Goal: Task Accomplishment & Management: Complete application form

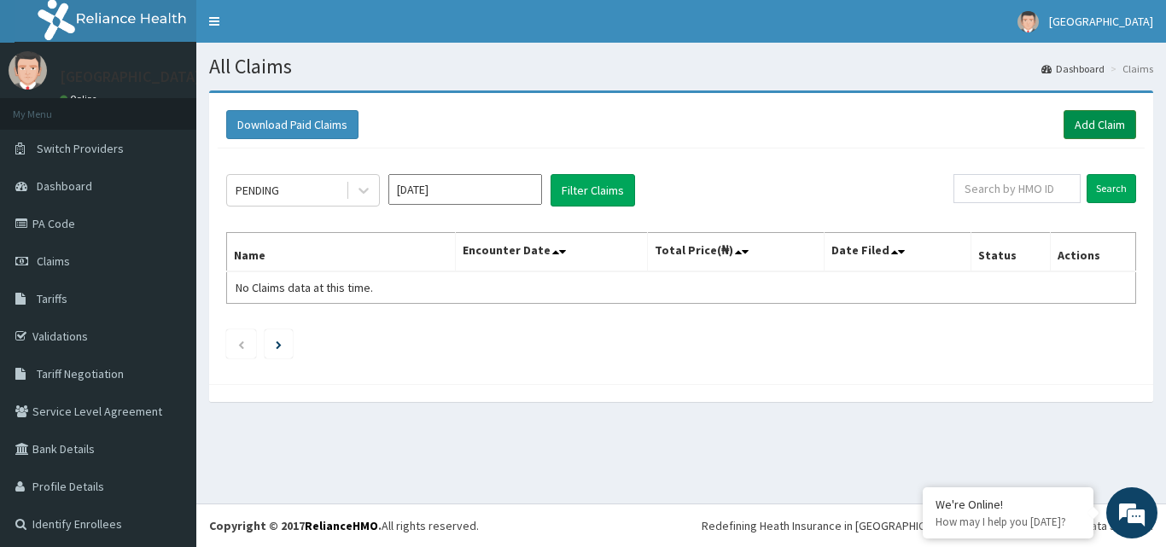
click at [1081, 123] on link "Add Claim" at bounding box center [1100, 124] width 73 height 29
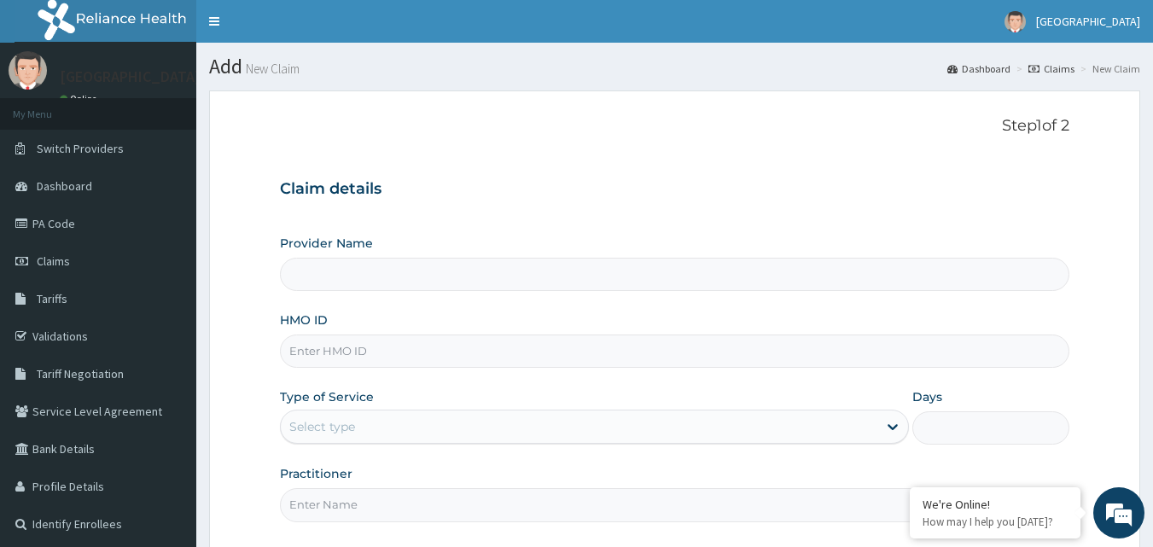
type input "[GEOGRAPHIC_DATA]"
click at [487, 357] on input "HMO ID" at bounding box center [675, 351] width 790 height 33
type input "FPG/10054/A"
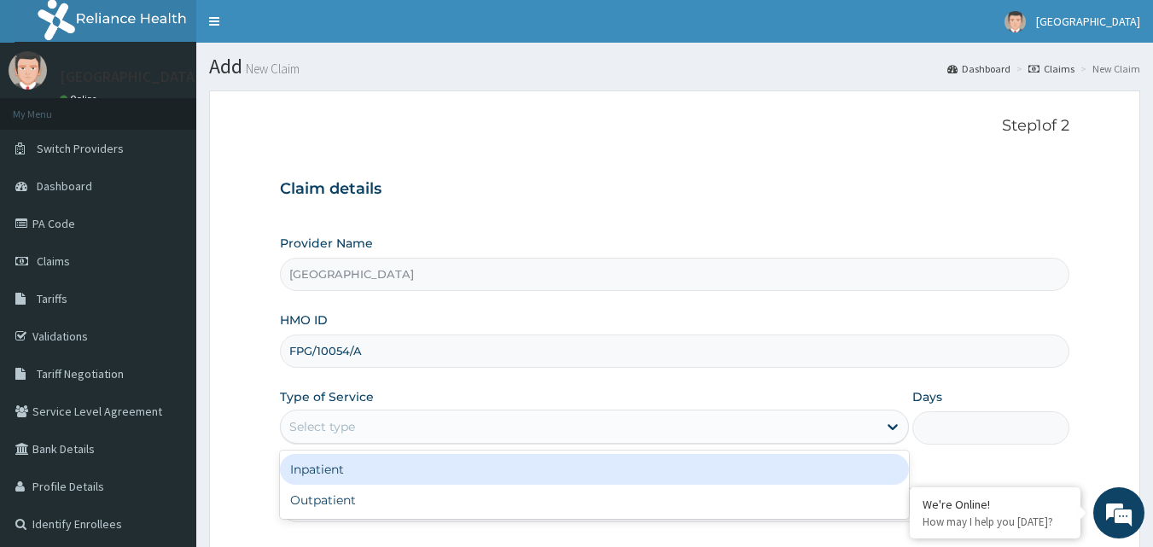
click at [367, 427] on div "Select type" at bounding box center [579, 426] width 597 height 27
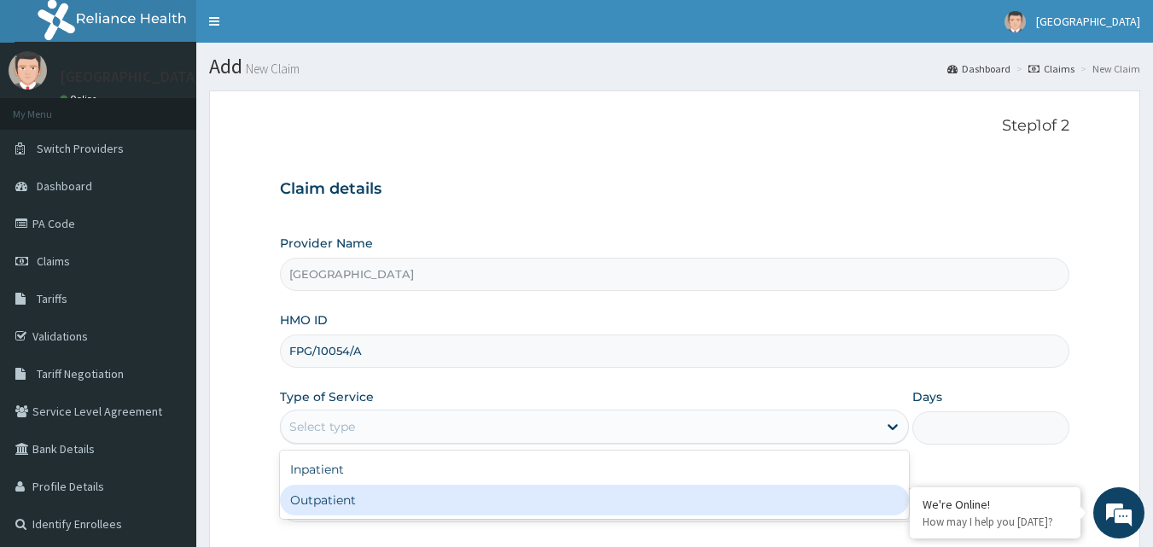
click at [363, 499] on div "Outpatient" at bounding box center [594, 500] width 629 height 31
type input "1"
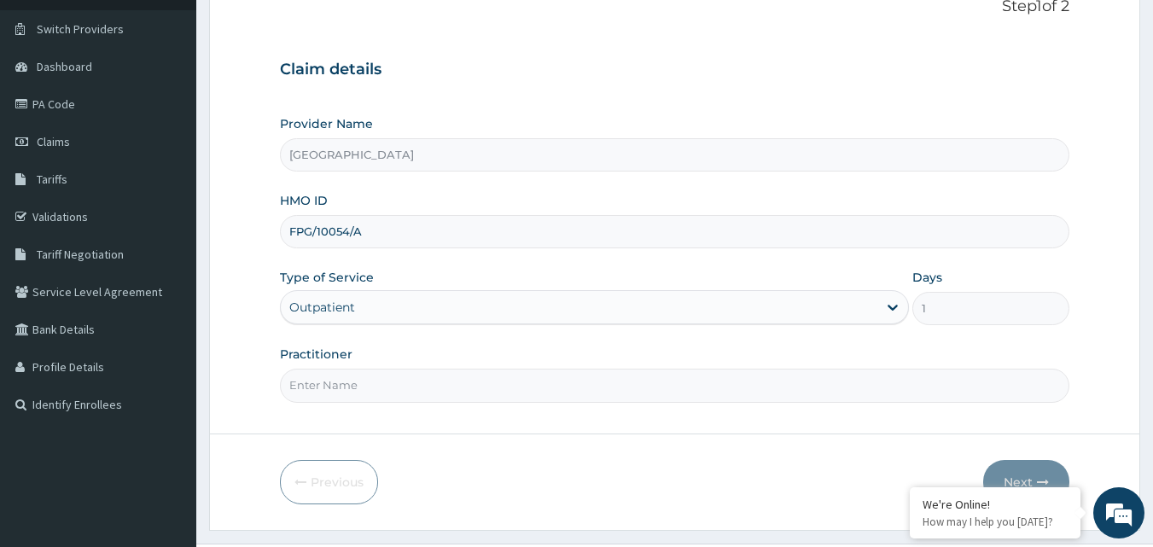
scroll to position [160, 0]
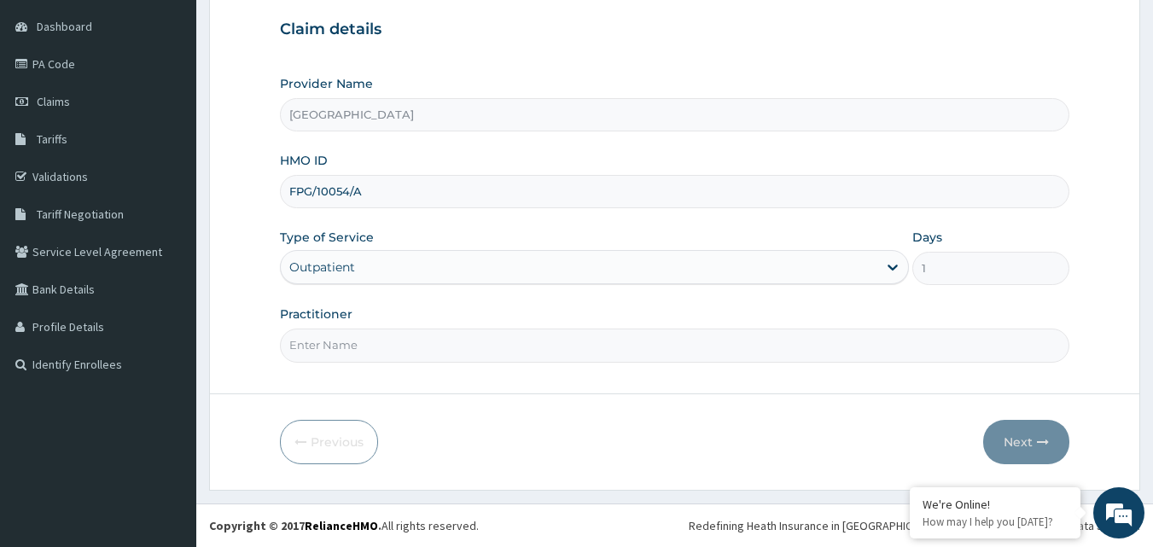
click at [522, 344] on input "Practitioner" at bounding box center [675, 345] width 790 height 33
type input "[PERSON_NAME]"
click at [1014, 439] on button "Next" at bounding box center [1026, 442] width 86 height 44
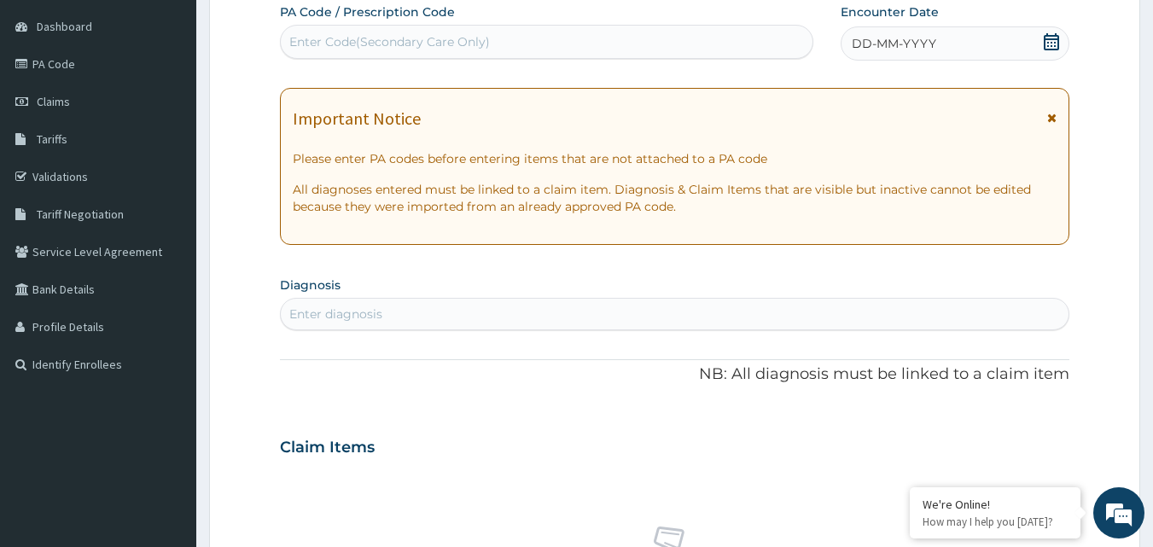
click at [1053, 114] on icon at bounding box center [1051, 118] width 9 height 12
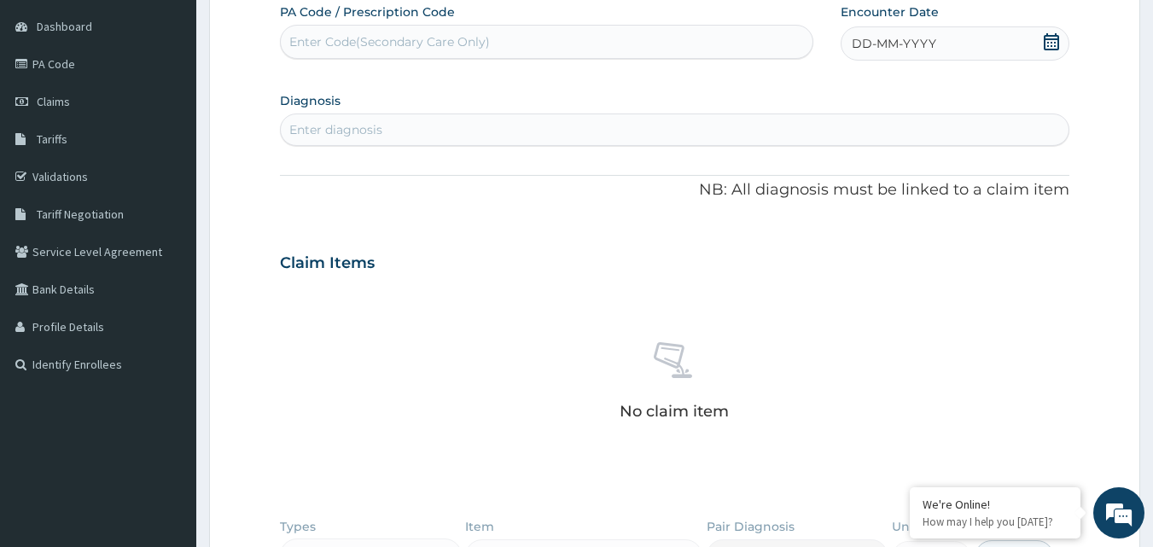
click at [1049, 42] on icon at bounding box center [1051, 41] width 15 height 17
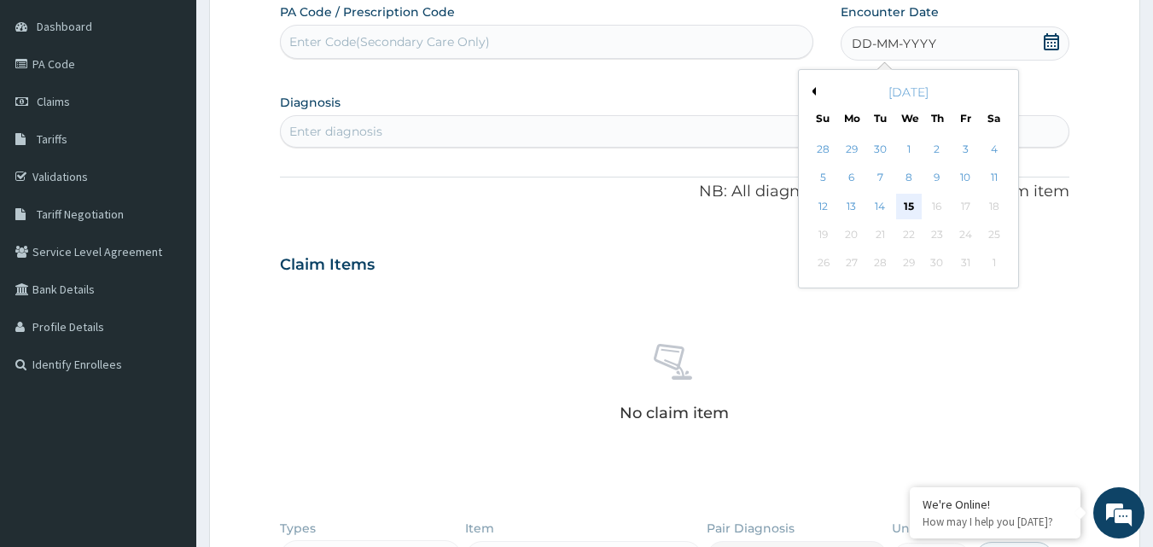
click at [907, 201] on div "15" at bounding box center [909, 207] width 26 height 26
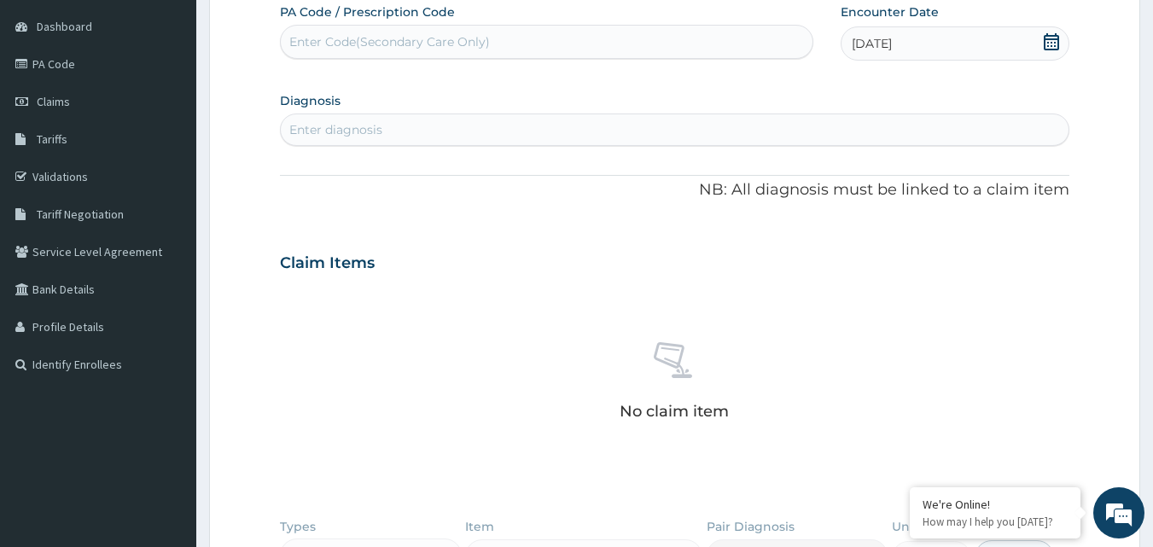
click at [454, 120] on div "Enter diagnosis" at bounding box center [675, 129] width 789 height 27
type input "A"
type input "P"
type input "A"
type input "R"
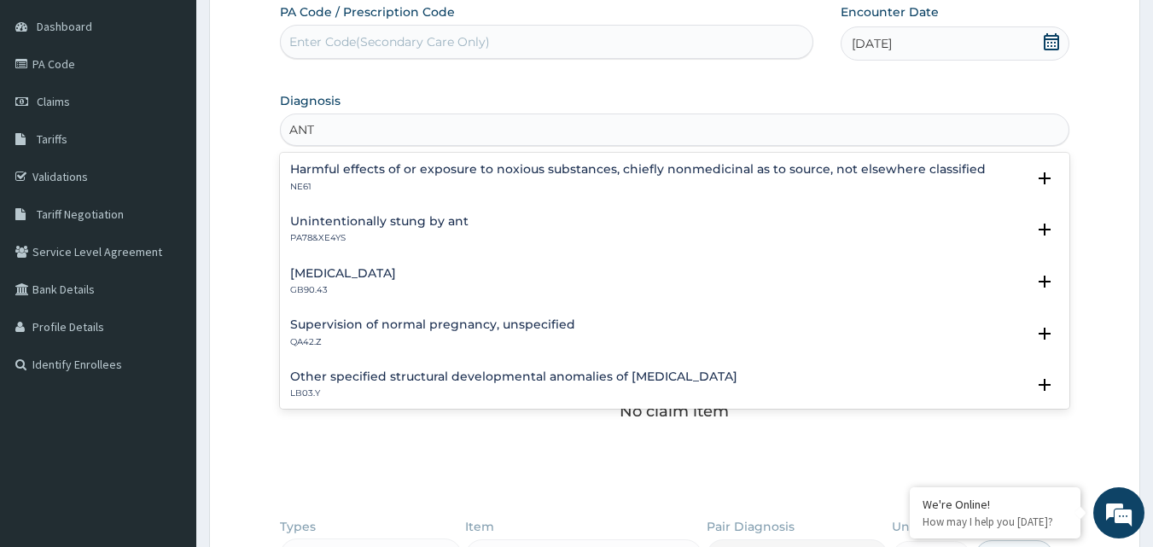
type input "ANTE"
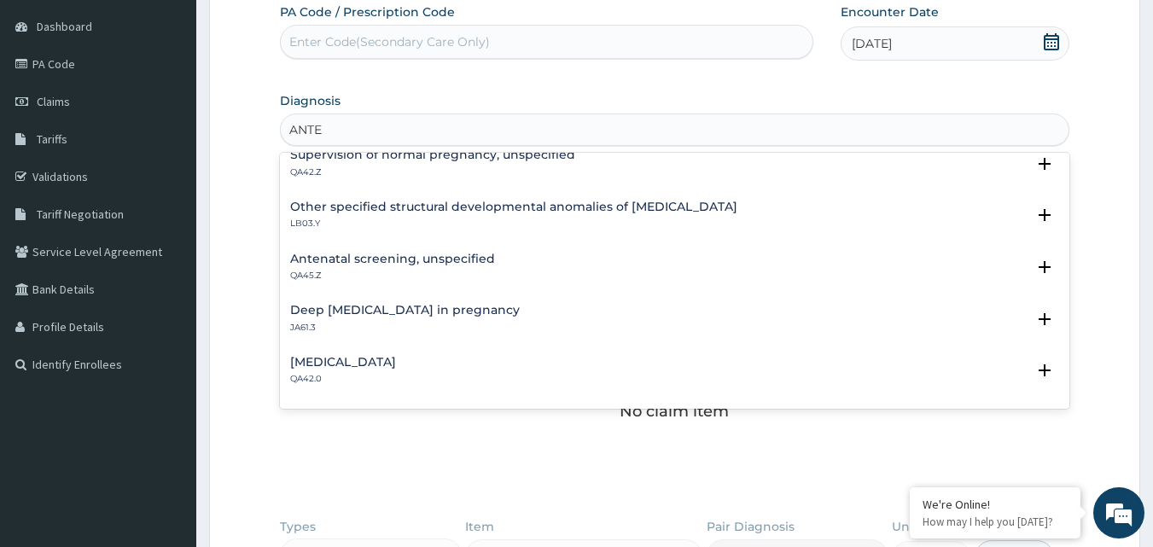
scroll to position [205, 0]
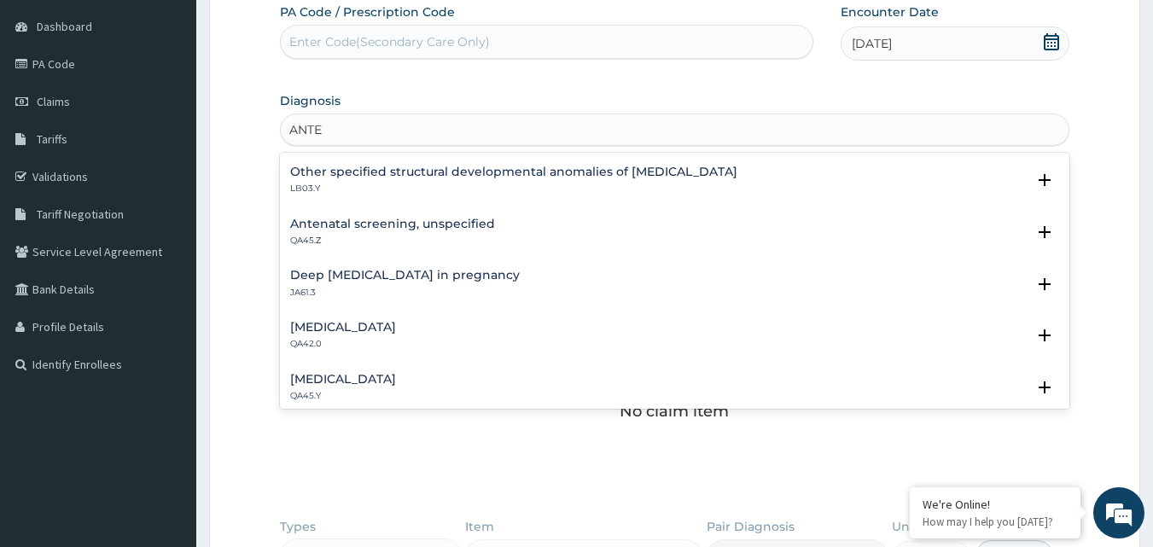
click at [458, 228] on h4 "Antenatal screening, unspecified" at bounding box center [392, 224] width 205 height 13
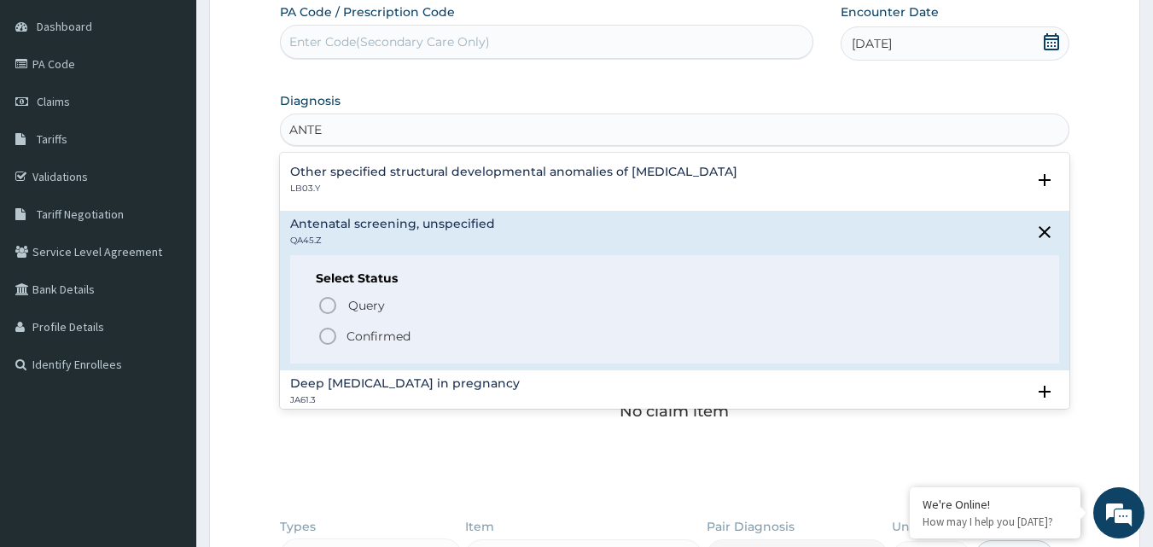
click at [397, 331] on p "Confirmed" at bounding box center [379, 336] width 64 height 17
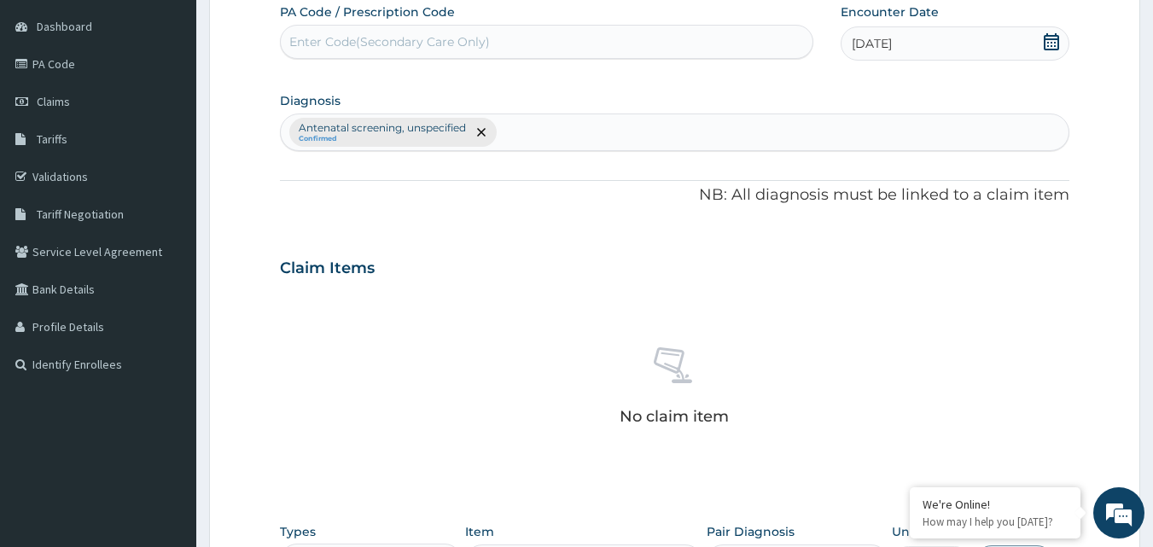
click at [452, 306] on div "No claim item" at bounding box center [675, 389] width 790 height 196
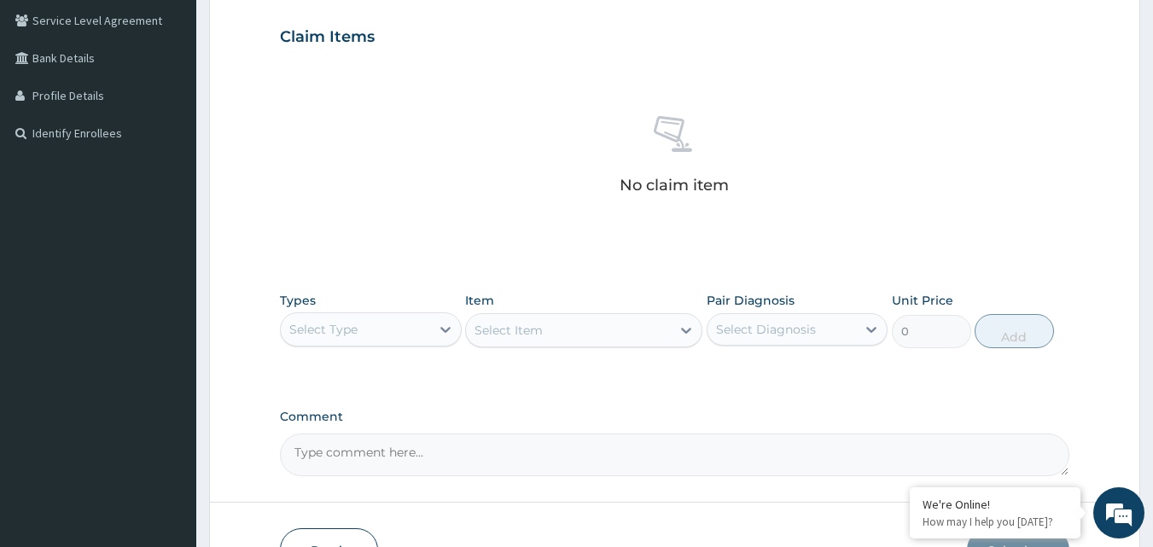
scroll to position [396, 0]
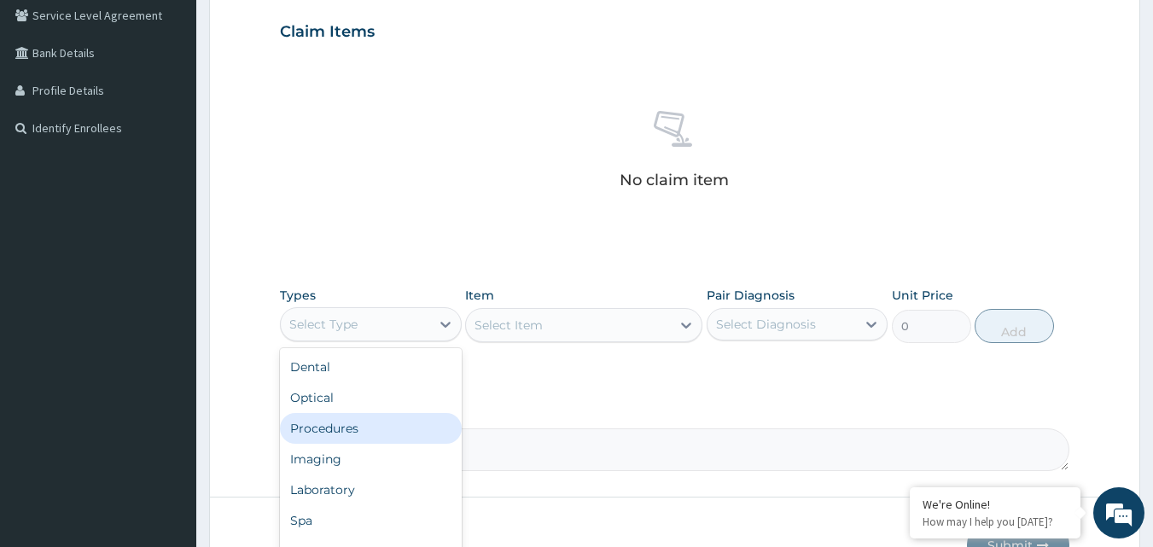
click at [413, 426] on div "Procedures" at bounding box center [371, 428] width 182 height 31
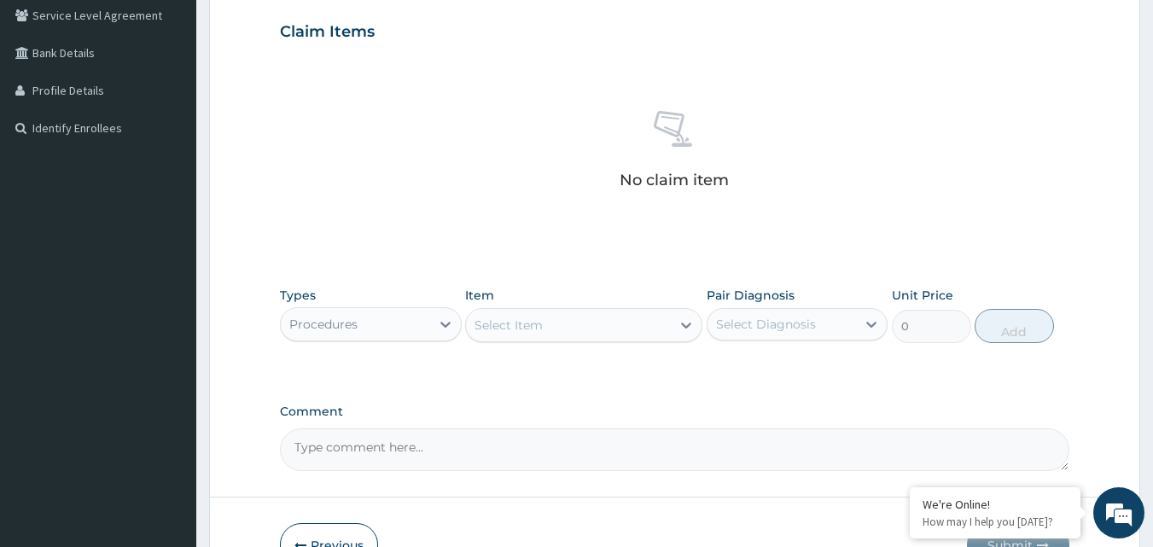
click at [586, 322] on div "Select Item" at bounding box center [568, 325] width 205 height 27
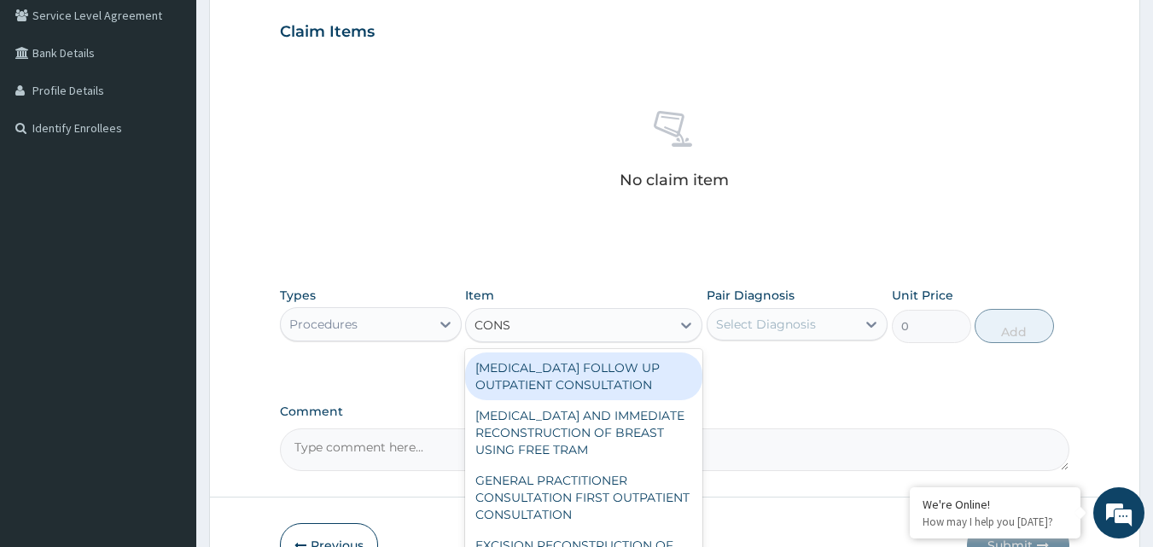
type input "CONSU"
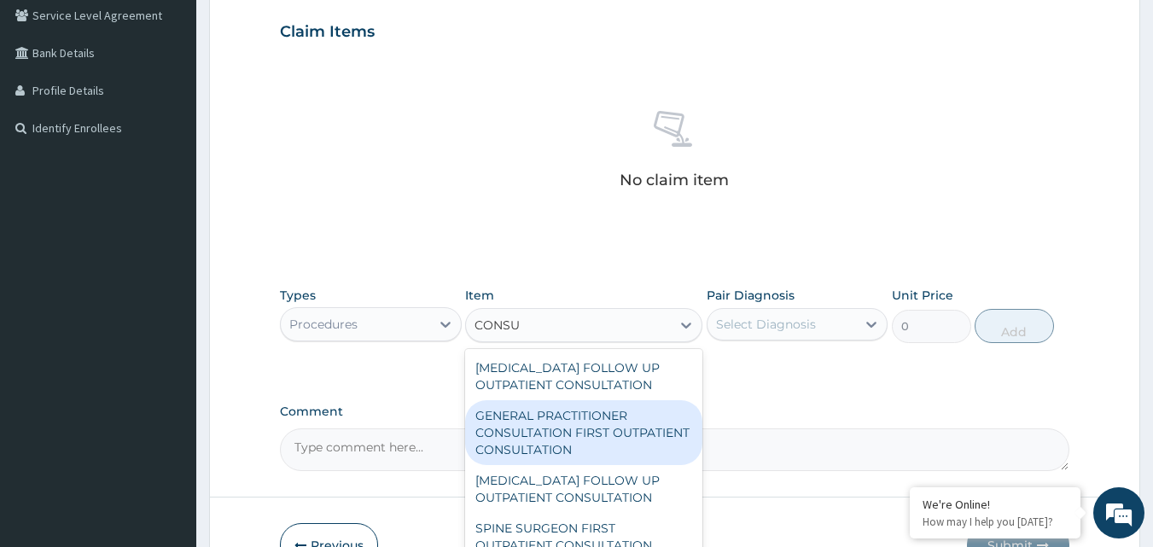
click at [577, 425] on div "GENERAL PRACTITIONER CONSULTATION FIRST OUTPATIENT CONSULTATION" at bounding box center [583, 432] width 237 height 65
type input "3000"
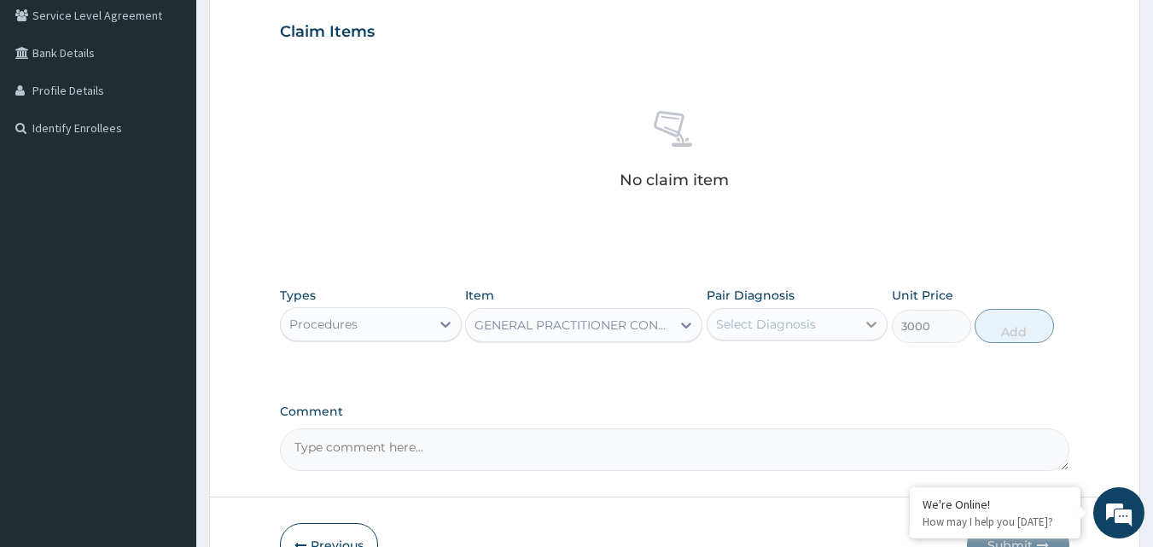
click at [869, 329] on icon at bounding box center [871, 324] width 17 height 17
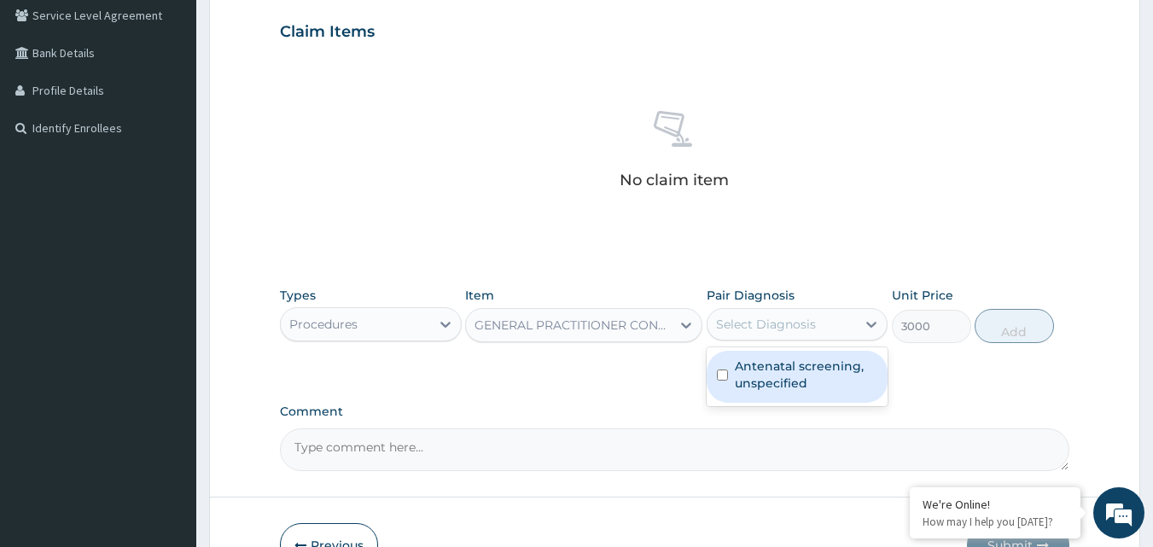
click at [837, 368] on label "Antenatal screening, unspecified" at bounding box center [806, 375] width 143 height 34
checkbox input "true"
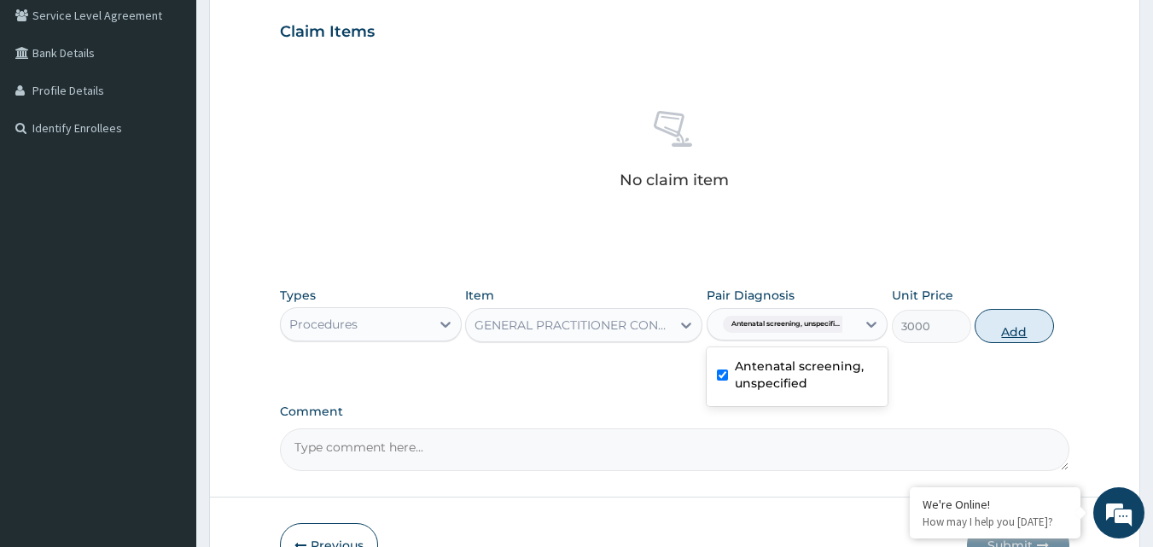
click at [1016, 323] on button "Add" at bounding box center [1014, 326] width 79 height 34
type input "0"
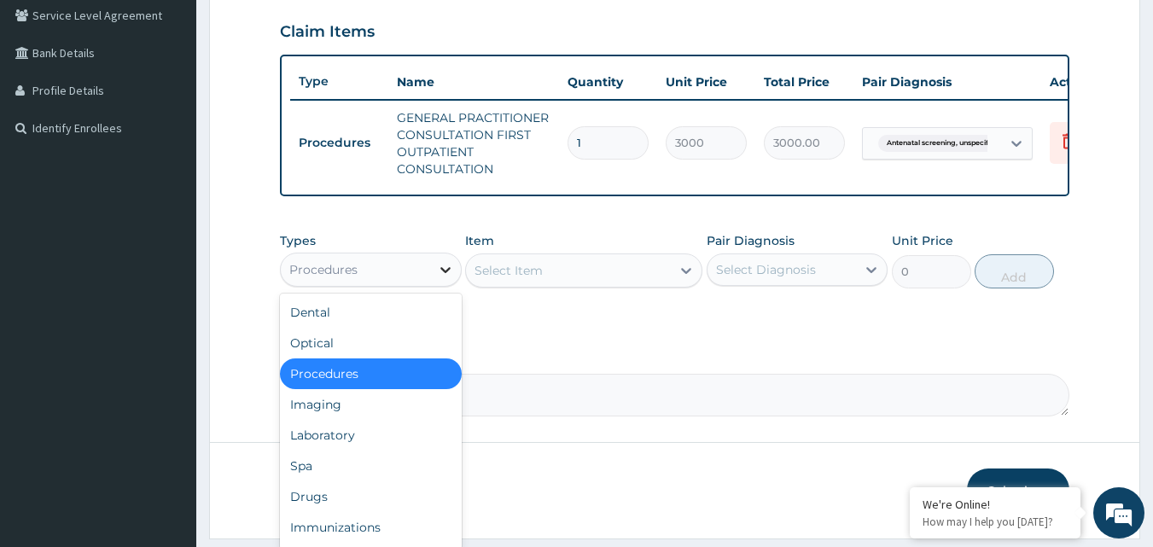
click at [444, 278] on icon at bounding box center [445, 269] width 17 height 17
click at [673, 285] on div at bounding box center [686, 270] width 31 height 31
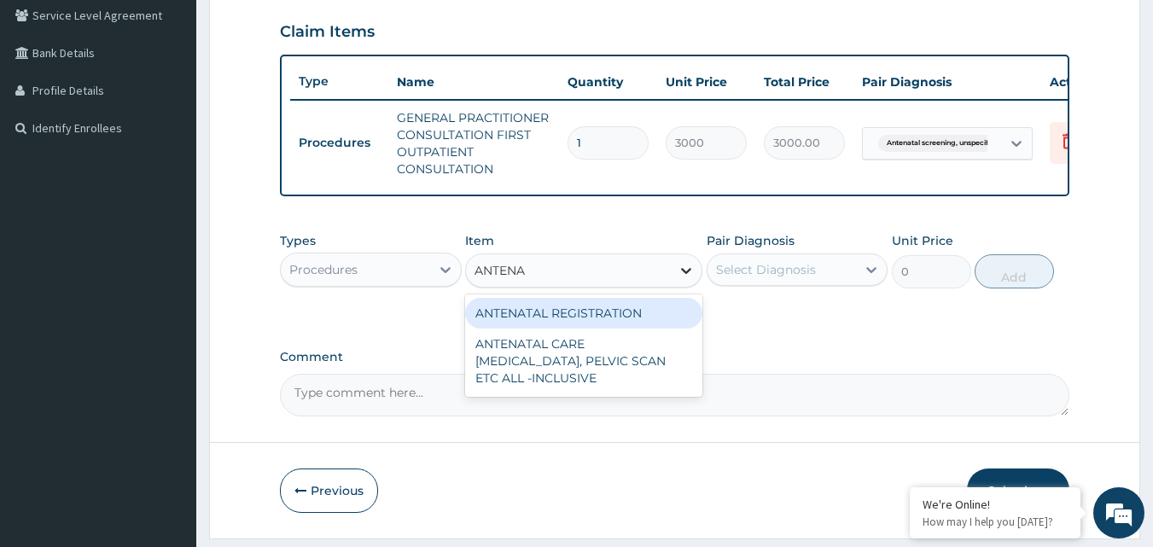
type input "ANTENAT"
click at [650, 323] on div "ANTENATAL REGISTRATION" at bounding box center [583, 313] width 237 height 31
type input "5000"
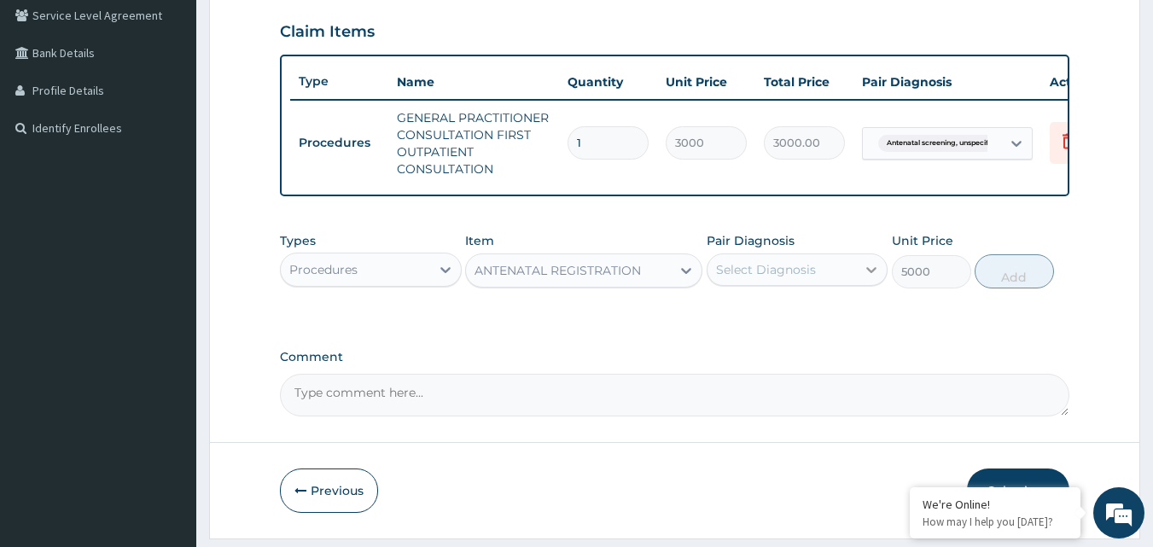
click at [877, 273] on icon at bounding box center [872, 270] width 10 height 6
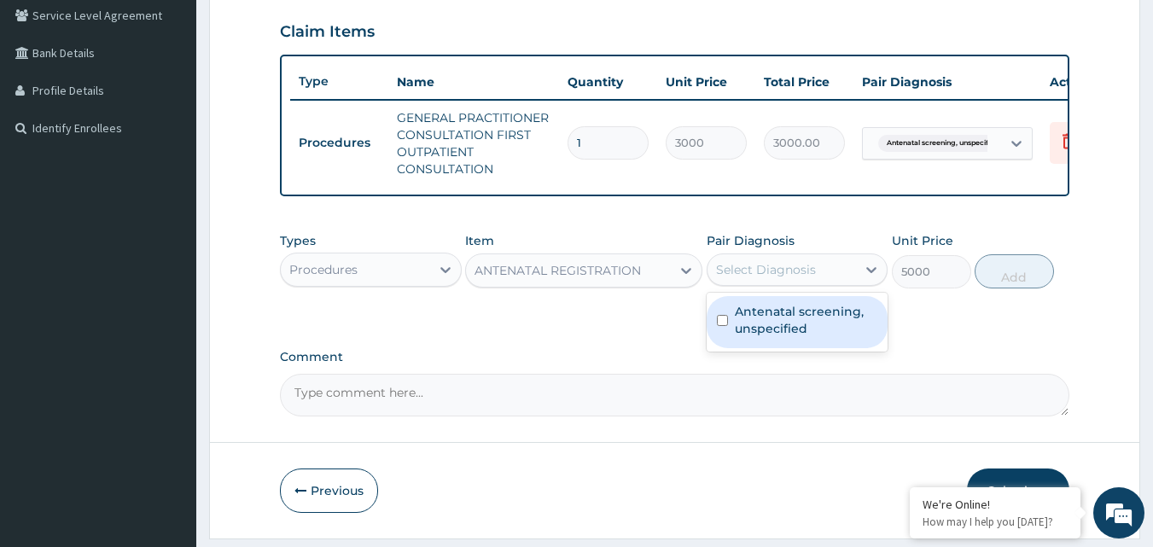
click at [777, 335] on label "Antenatal screening, unspecified" at bounding box center [806, 320] width 143 height 34
checkbox input "true"
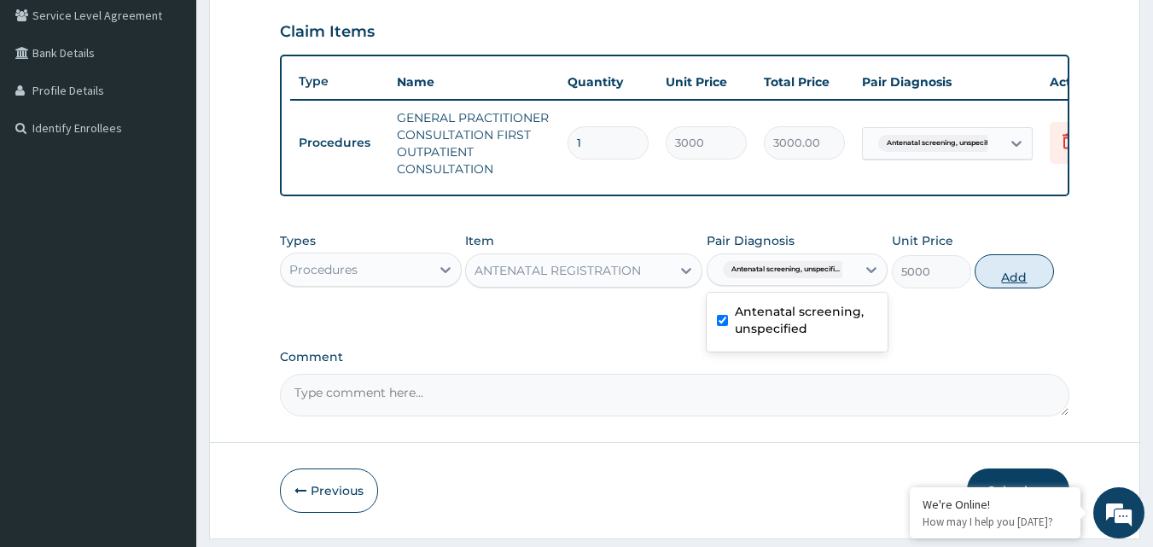
click at [1009, 289] on button "Add" at bounding box center [1014, 271] width 79 height 34
type input "0"
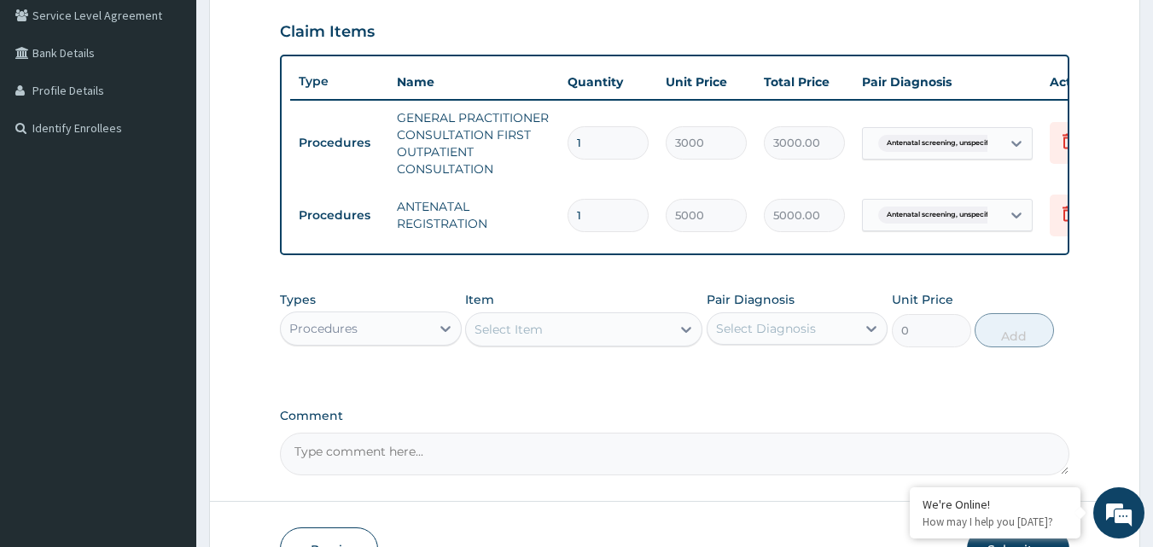
click at [616, 343] on div "Select Item" at bounding box center [568, 329] width 205 height 27
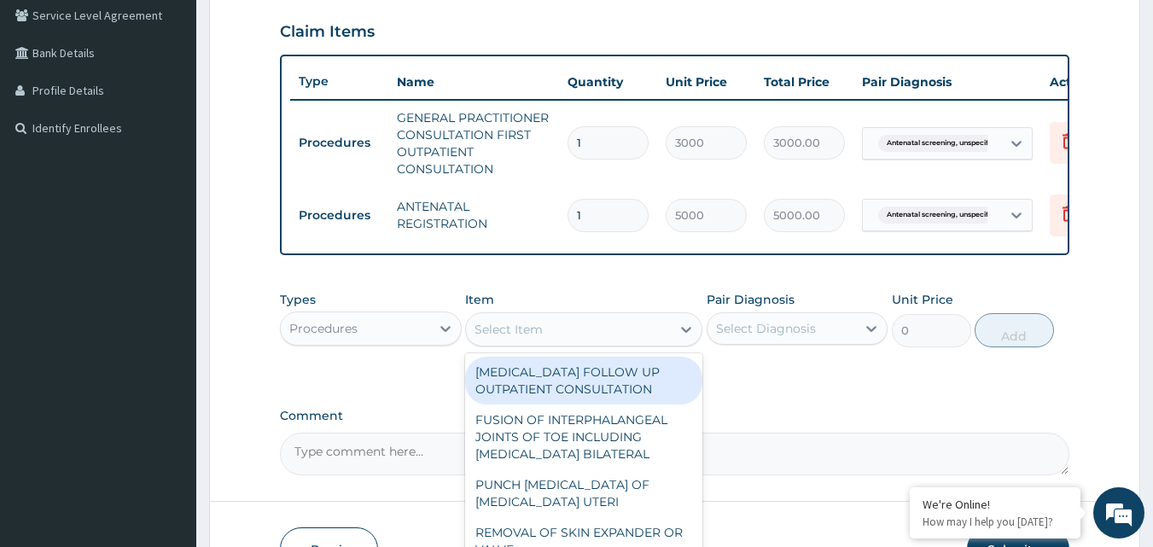
click at [398, 404] on div "PA Code / Prescription Code Enter Code(Secondary Care Only) Encounter Date 15-1…" at bounding box center [675, 121] width 790 height 709
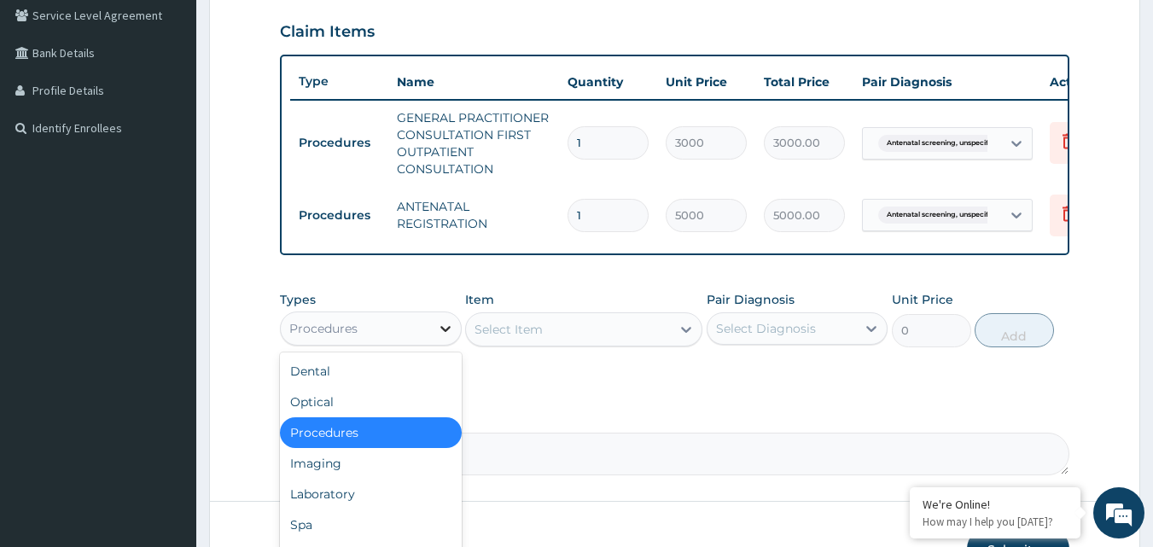
click at [446, 337] on icon at bounding box center [445, 328] width 17 height 17
click at [511, 338] on div "Select Item" at bounding box center [509, 329] width 68 height 17
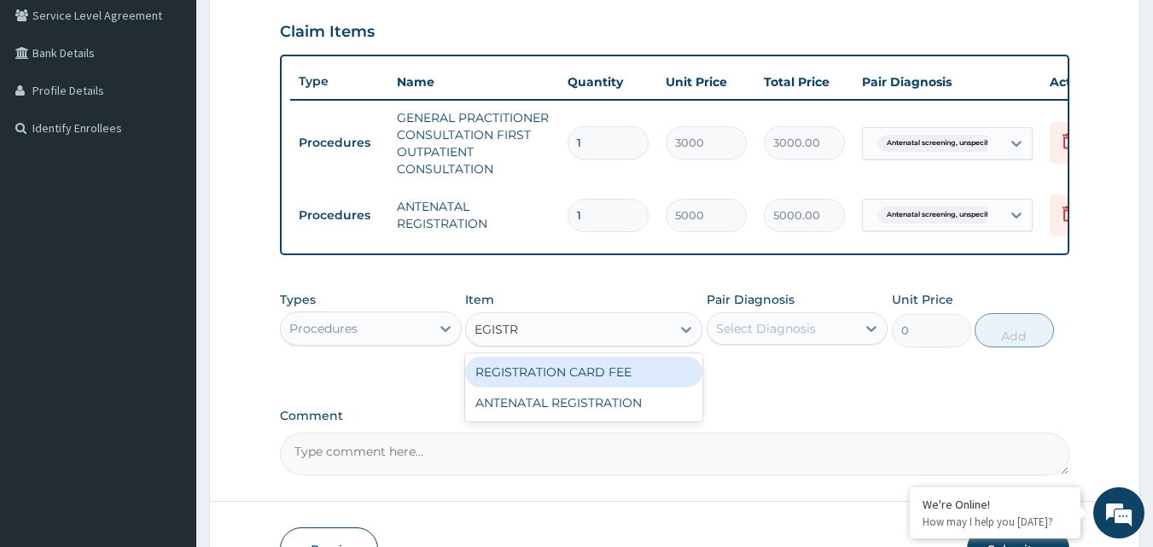
type input "EGISTRA"
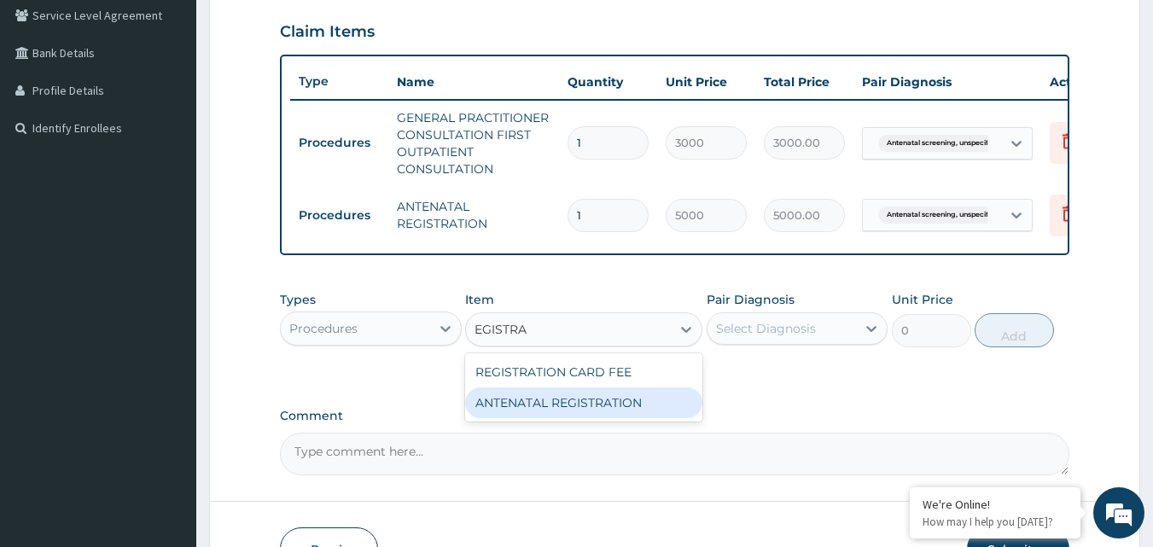
click at [513, 413] on div "ANTENATAL REGISTRATION" at bounding box center [583, 403] width 237 height 31
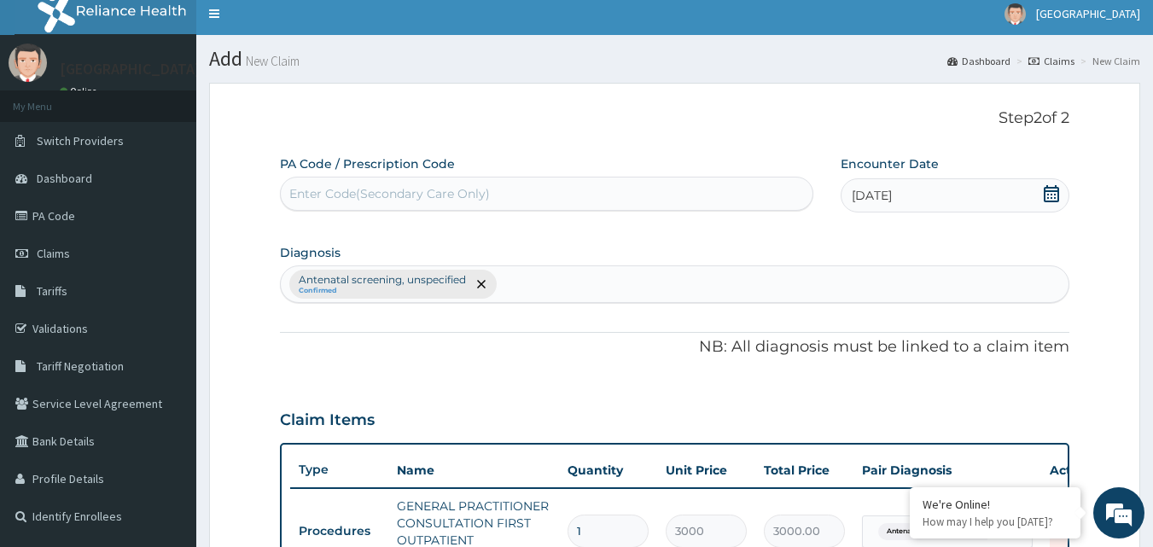
scroll to position [0, 0]
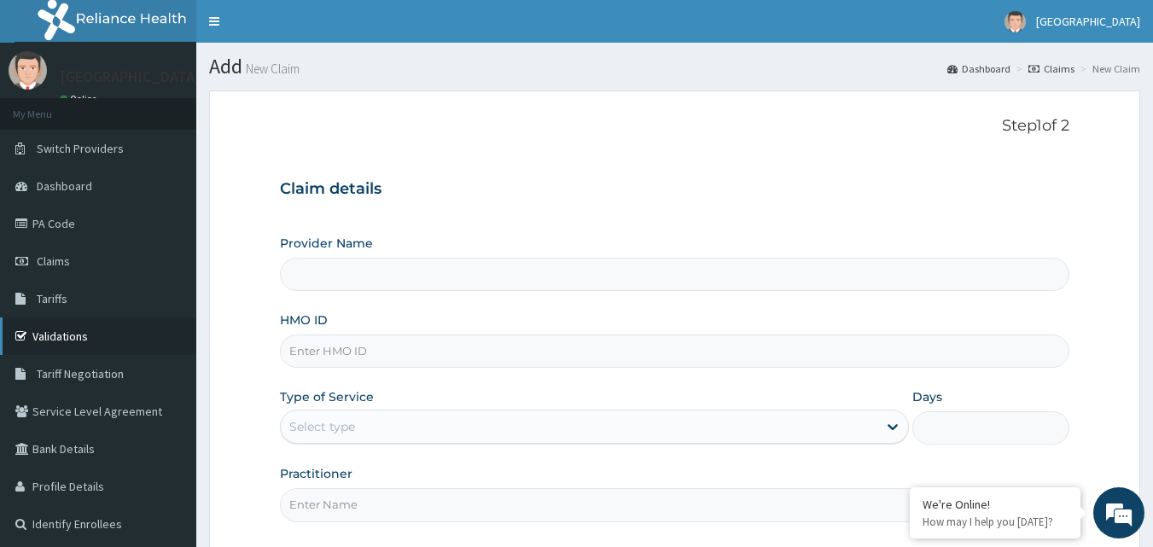
type input "[GEOGRAPHIC_DATA]"
click at [61, 334] on link "Validations" at bounding box center [98, 337] width 196 height 38
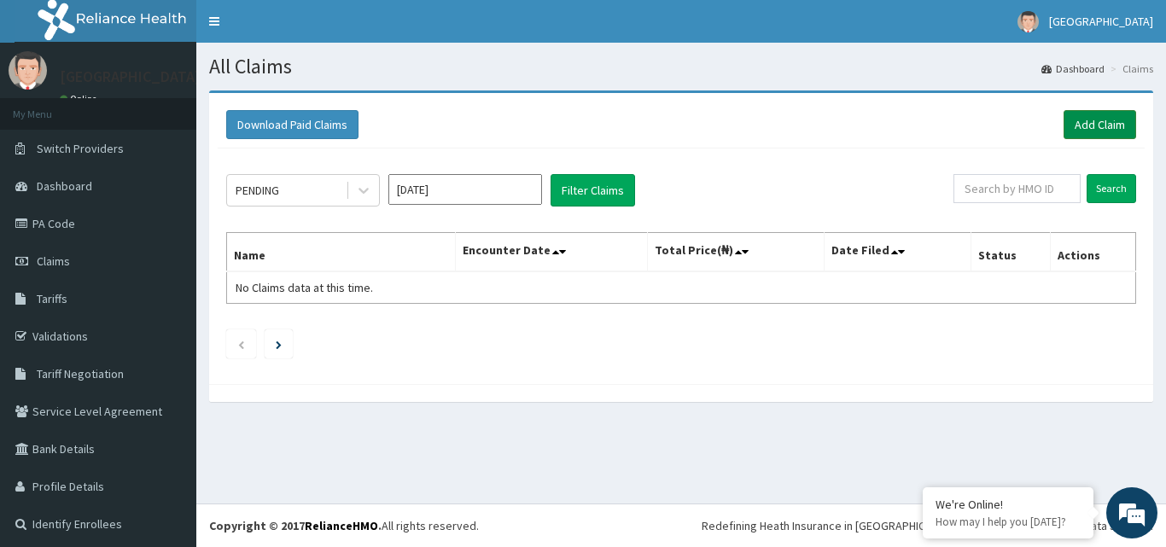
click at [1083, 122] on link "Add Claim" at bounding box center [1100, 124] width 73 height 29
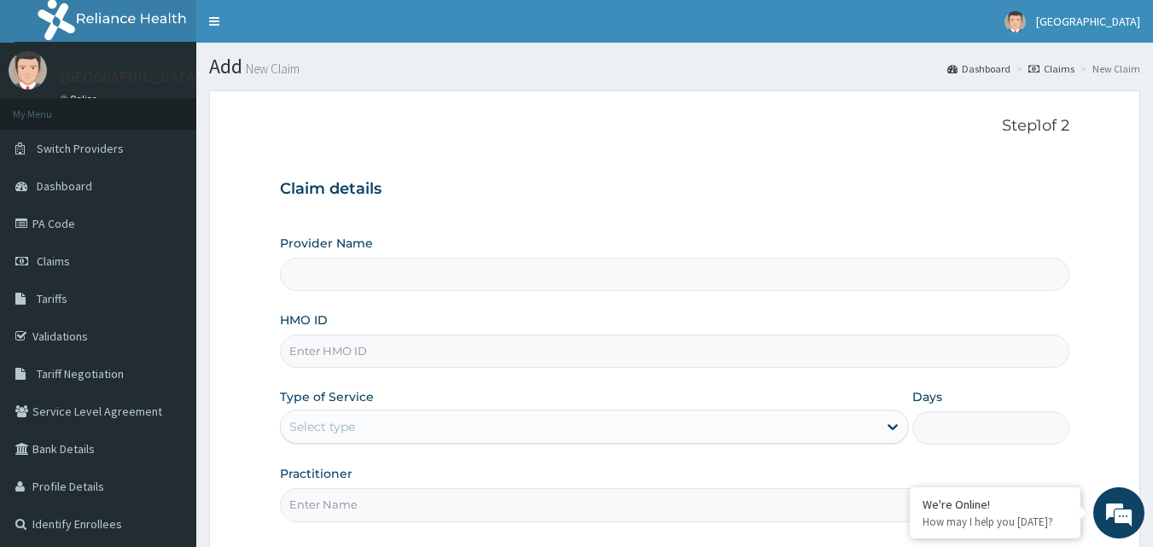
type input "[GEOGRAPHIC_DATA]"
click at [493, 347] on input "HMO ID" at bounding box center [675, 351] width 790 height 33
type input "FPG/10054/A"
click at [467, 427] on div "Select type" at bounding box center [579, 426] width 597 height 27
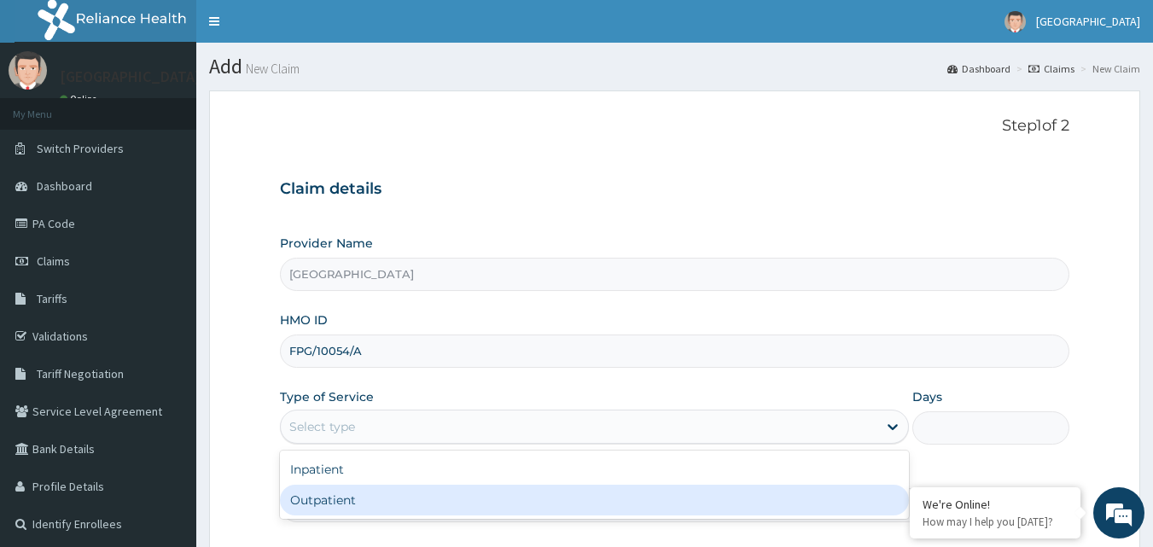
click at [427, 502] on div "Outpatient" at bounding box center [594, 500] width 629 height 31
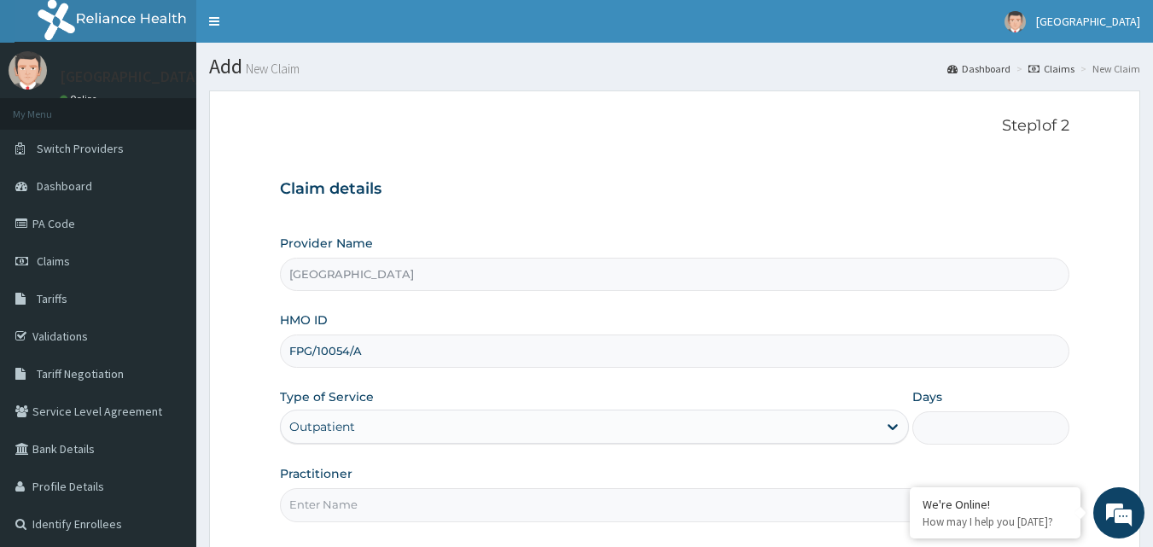
type input "1"
click at [668, 207] on div "Claim details Provider Name Theolad Hospital HMO ID FPG/10054/A Type of Service…" at bounding box center [675, 342] width 790 height 359
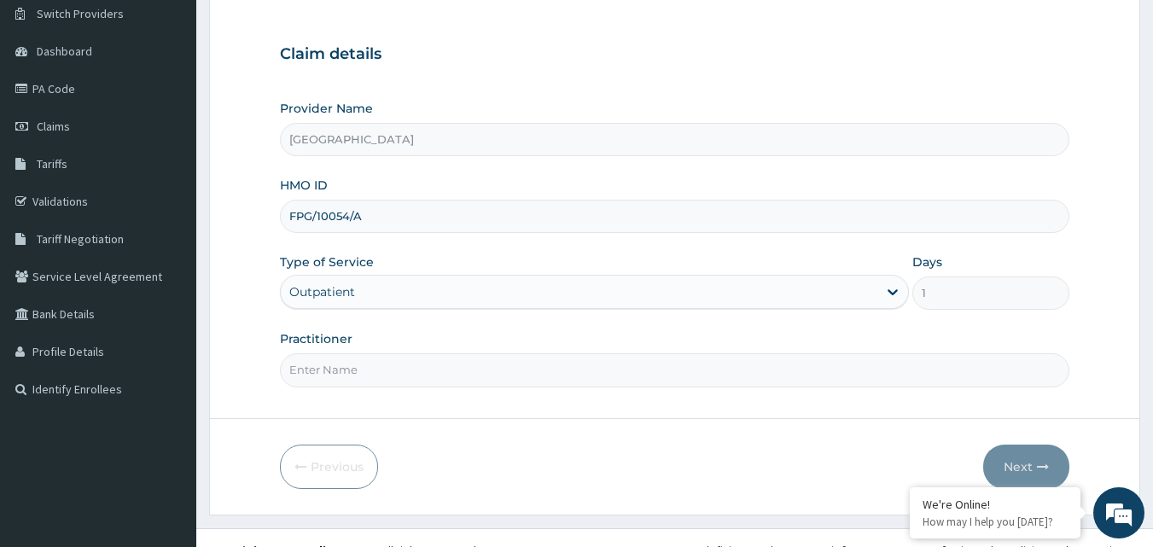
scroll to position [137, 0]
click at [443, 380] on input "Practitioner" at bounding box center [675, 368] width 790 height 33
type input "[PERSON_NAME]"
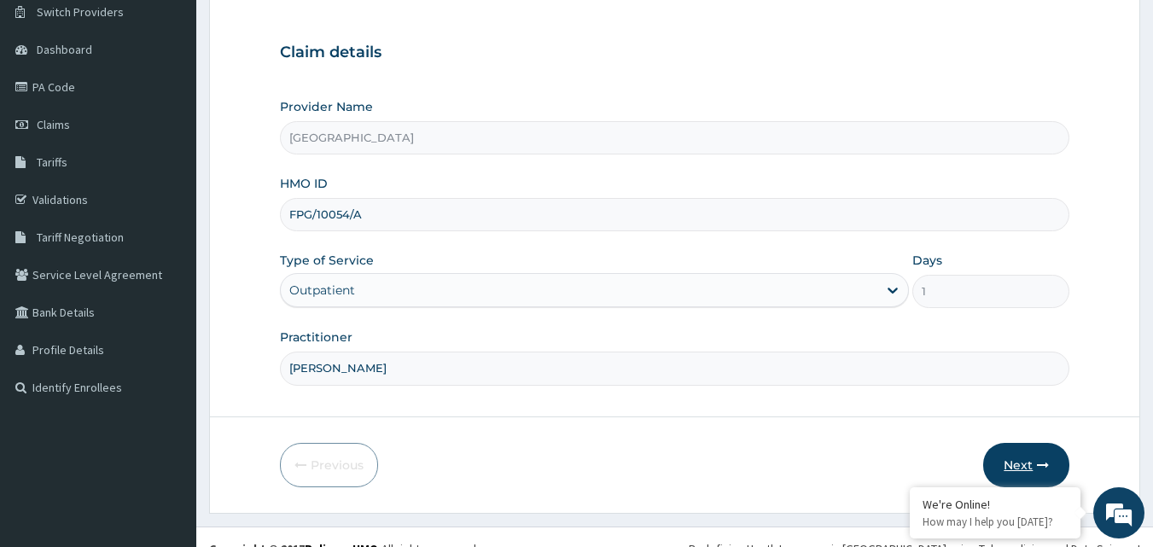
click at [1016, 464] on button "Next" at bounding box center [1026, 465] width 86 height 44
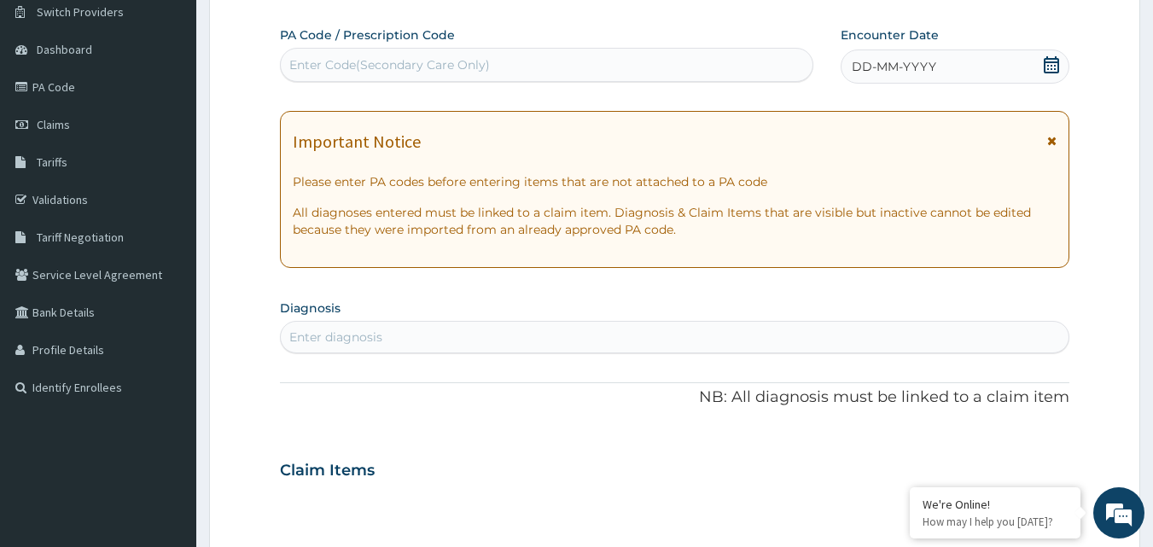
click at [1051, 138] on icon at bounding box center [1051, 141] width 9 height 12
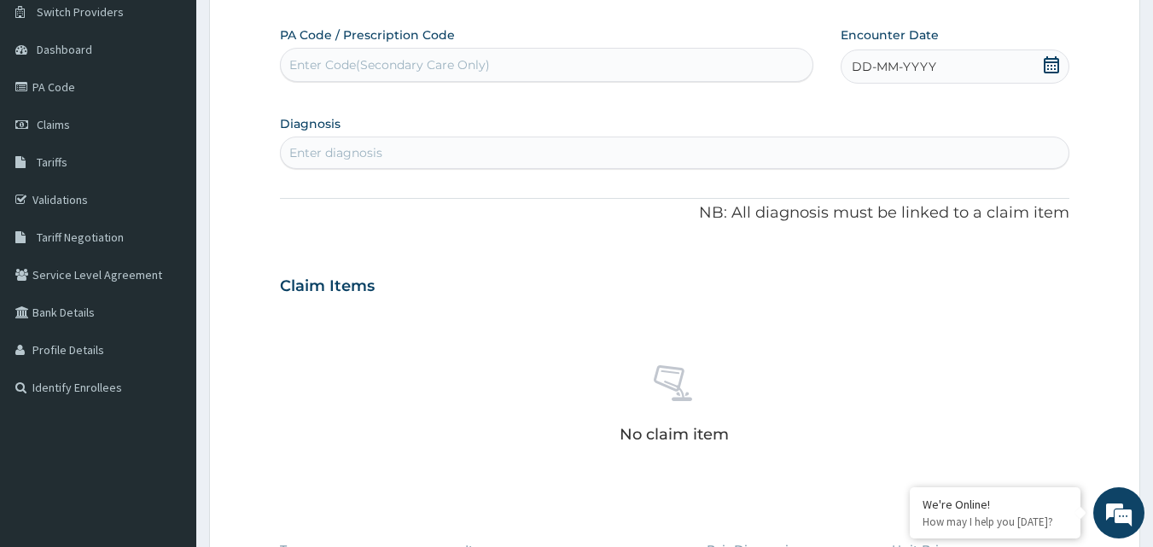
click at [1047, 63] on icon at bounding box center [1051, 64] width 17 height 17
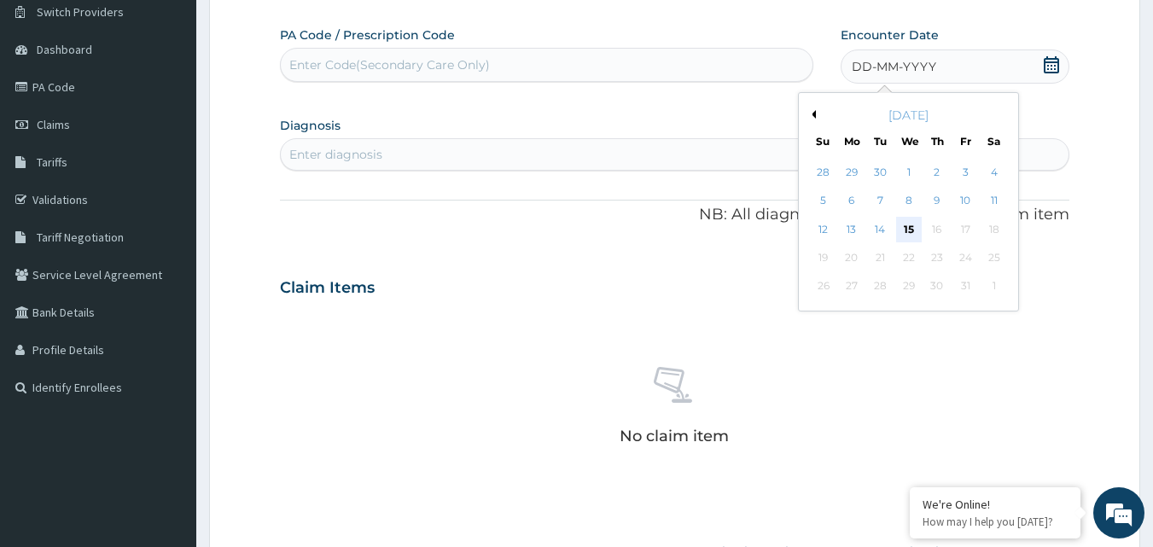
click at [913, 224] on div "15" at bounding box center [909, 230] width 26 height 26
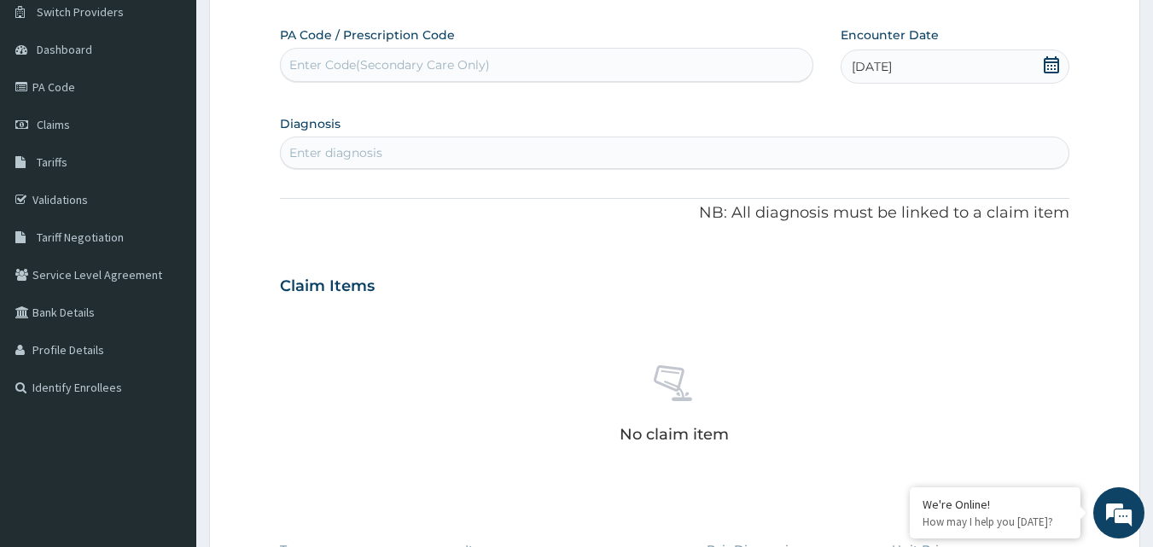
click at [549, 154] on div "Enter diagnosis" at bounding box center [675, 152] width 789 height 27
type input "P"
type input "ANTE"
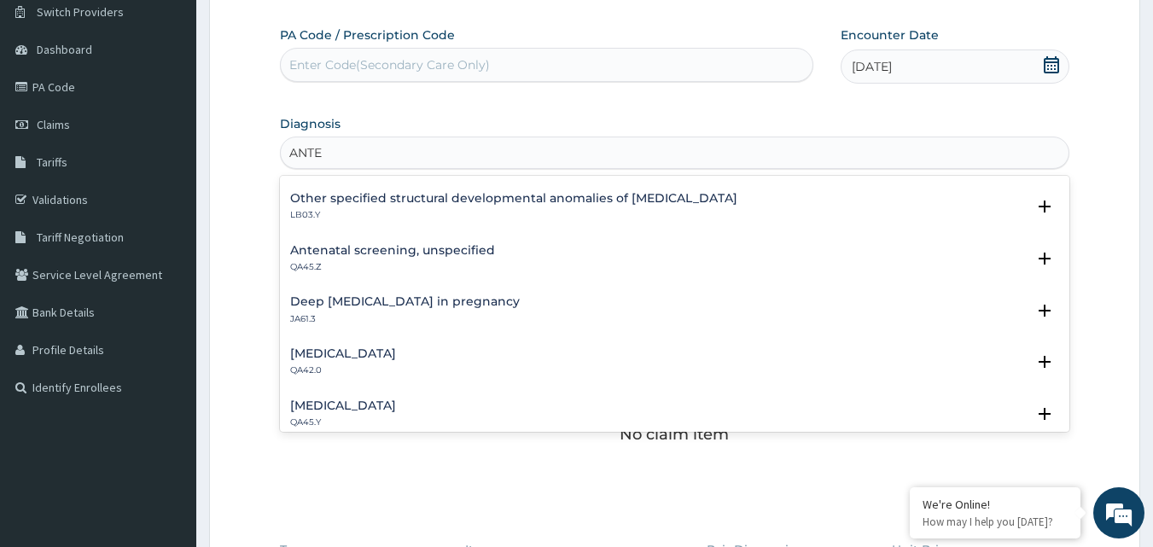
scroll to position [171, 0]
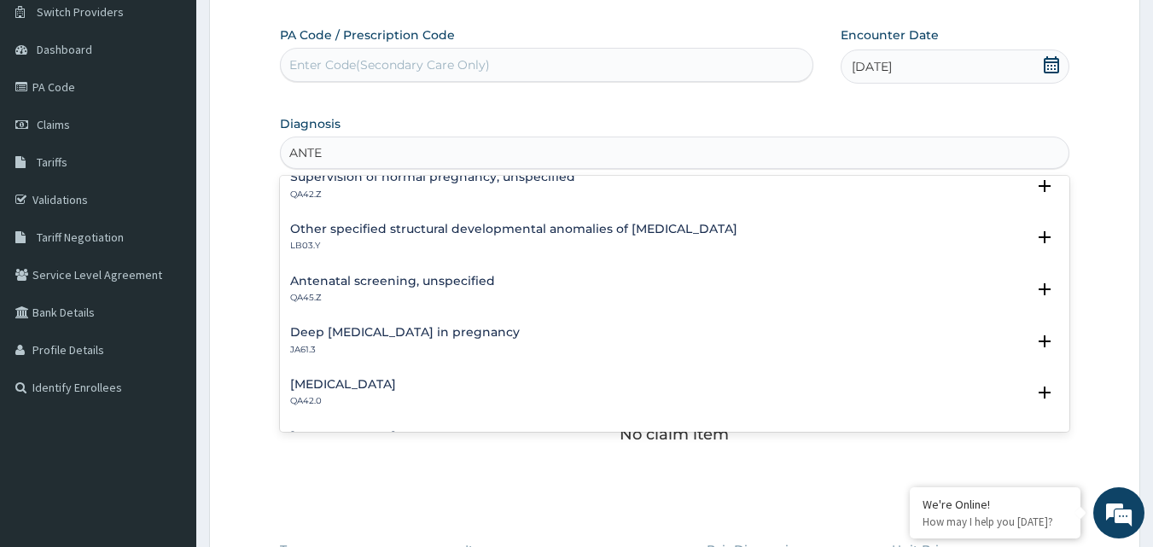
click at [437, 280] on h4 "Antenatal screening, unspecified" at bounding box center [392, 281] width 205 height 13
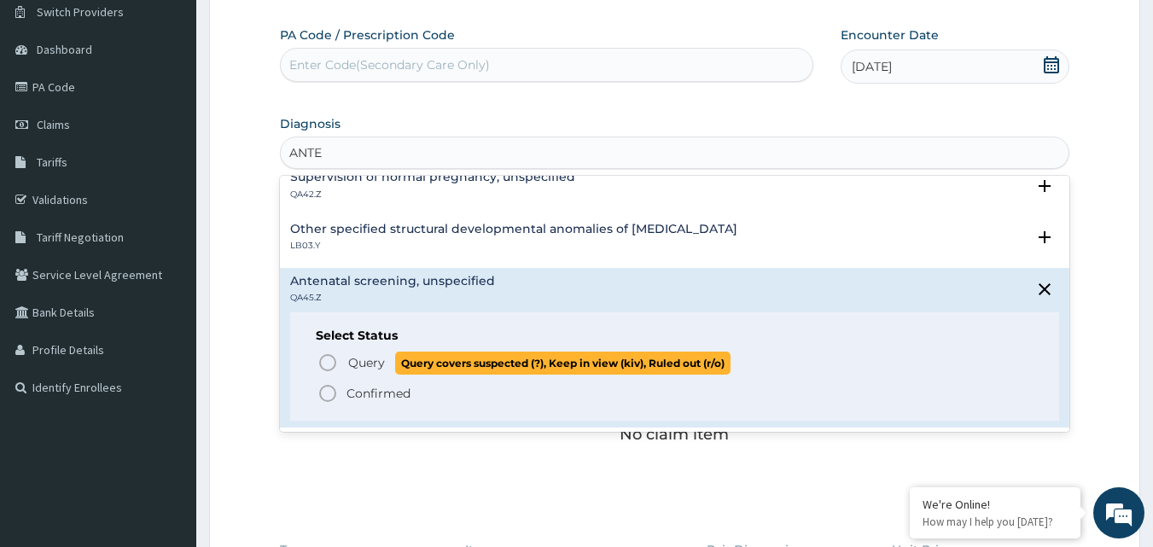
click at [381, 362] on span "Query" at bounding box center [366, 362] width 37 height 17
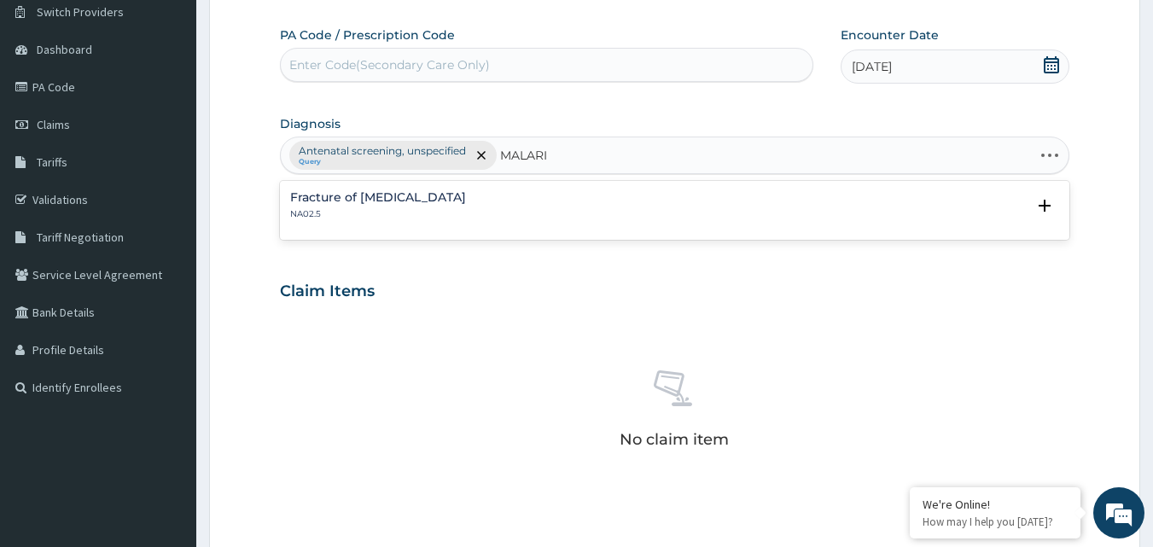
type input "[MEDICAL_DATA]"
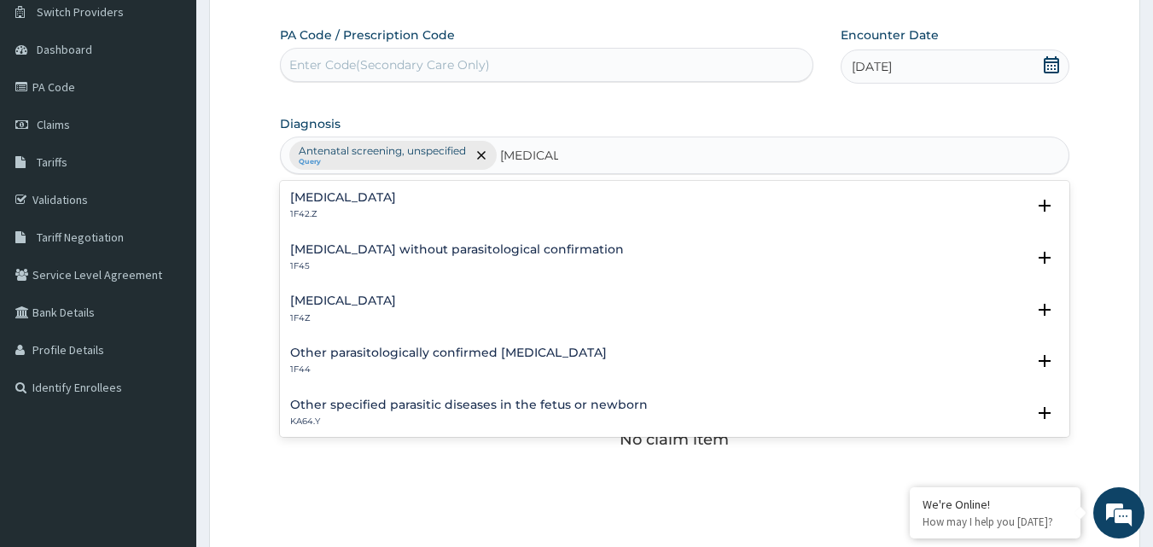
click at [342, 296] on h4 "[MEDICAL_DATA]" at bounding box center [343, 301] width 106 height 13
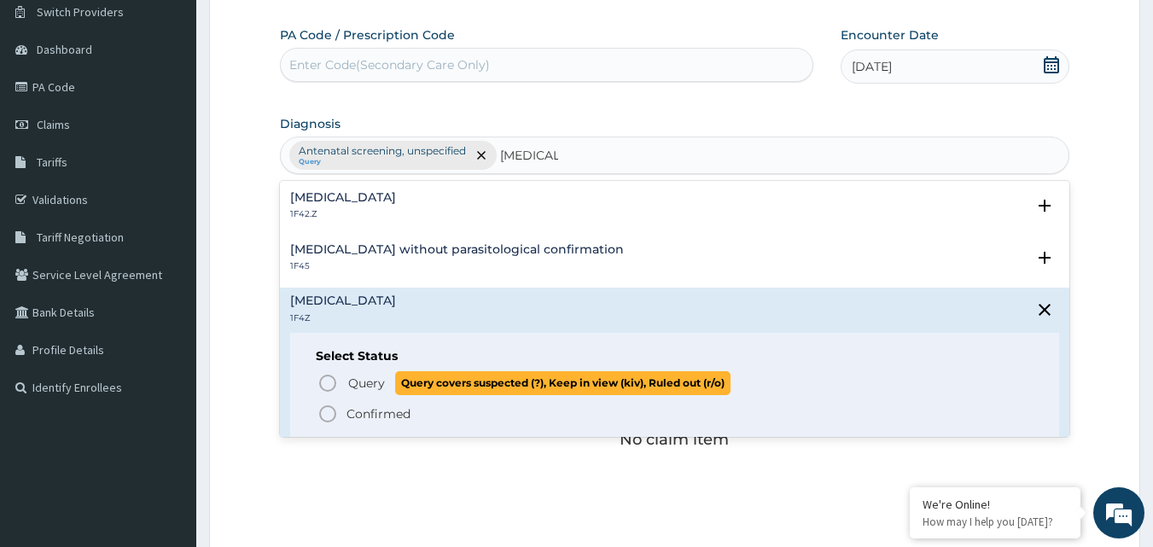
click at [375, 383] on span "Query" at bounding box center [366, 383] width 37 height 17
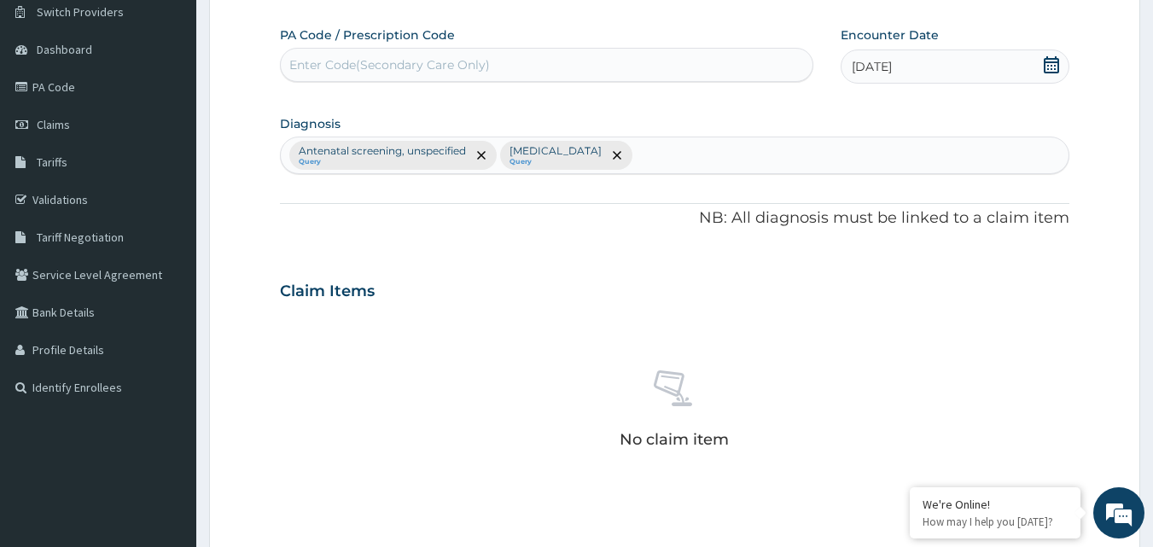
click at [669, 248] on div "PA Code / Prescription Code Enter Code(Secondary Care Only) Encounter Date [DAT…" at bounding box center [675, 378] width 790 height 704
click at [826, 361] on div "No claim item" at bounding box center [675, 412] width 790 height 196
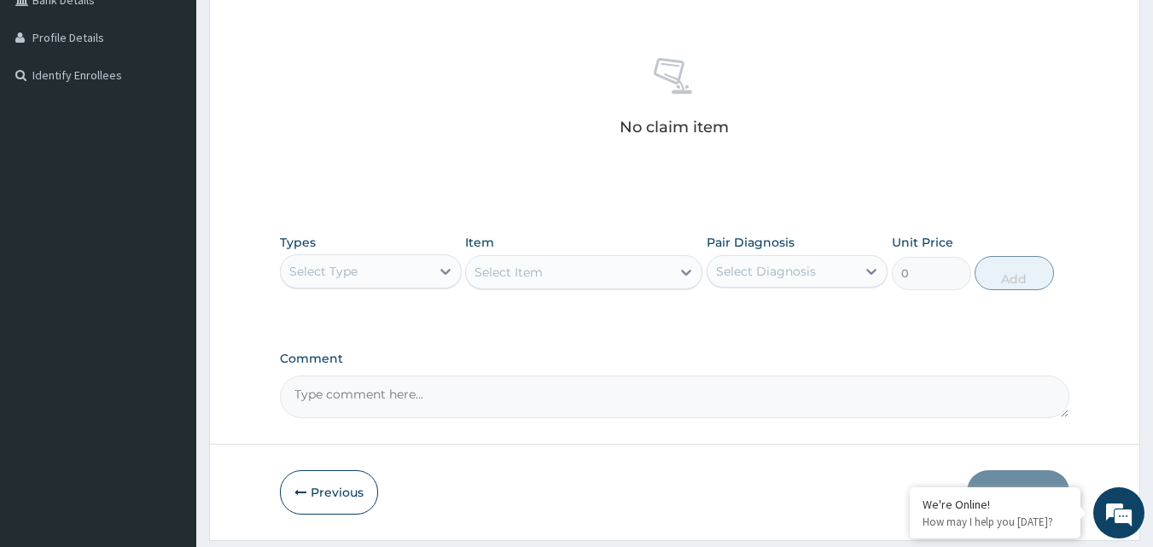
scroll to position [466, 0]
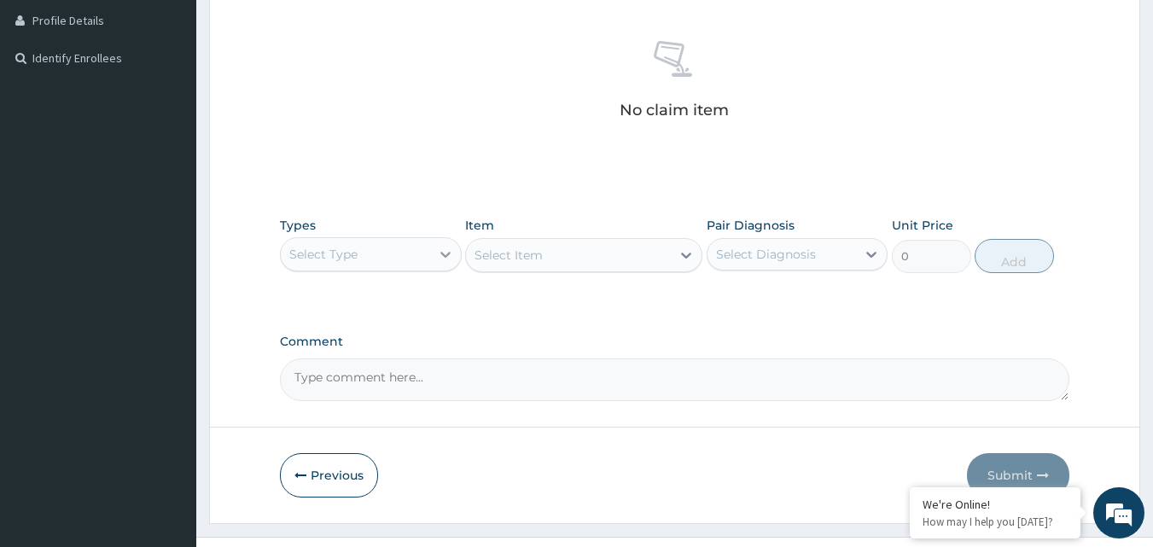
click at [450, 254] on icon at bounding box center [445, 254] width 17 height 17
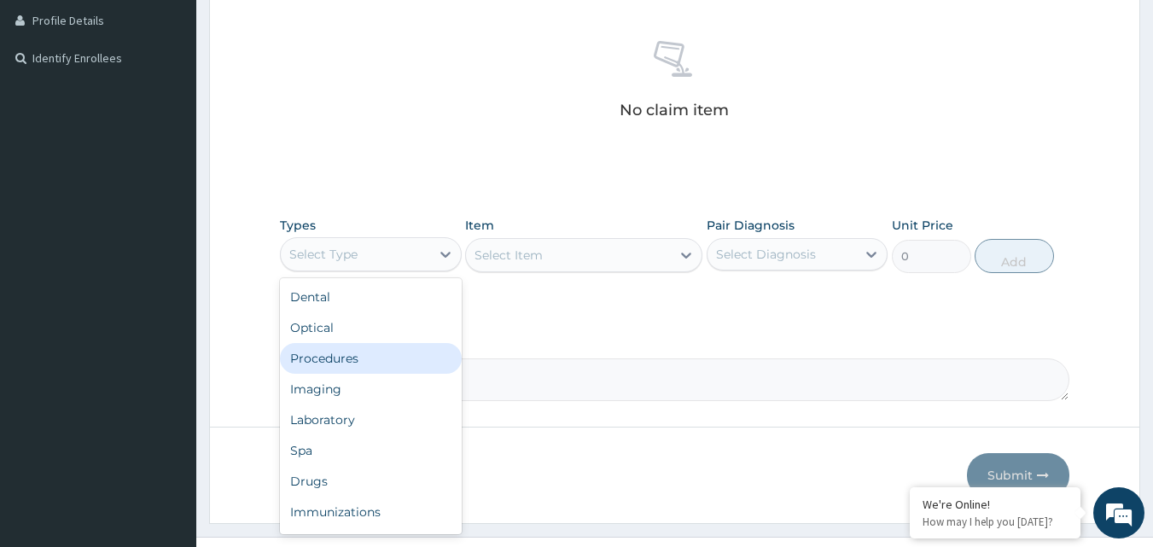
click at [367, 359] on div "Procedures" at bounding box center [371, 358] width 182 height 31
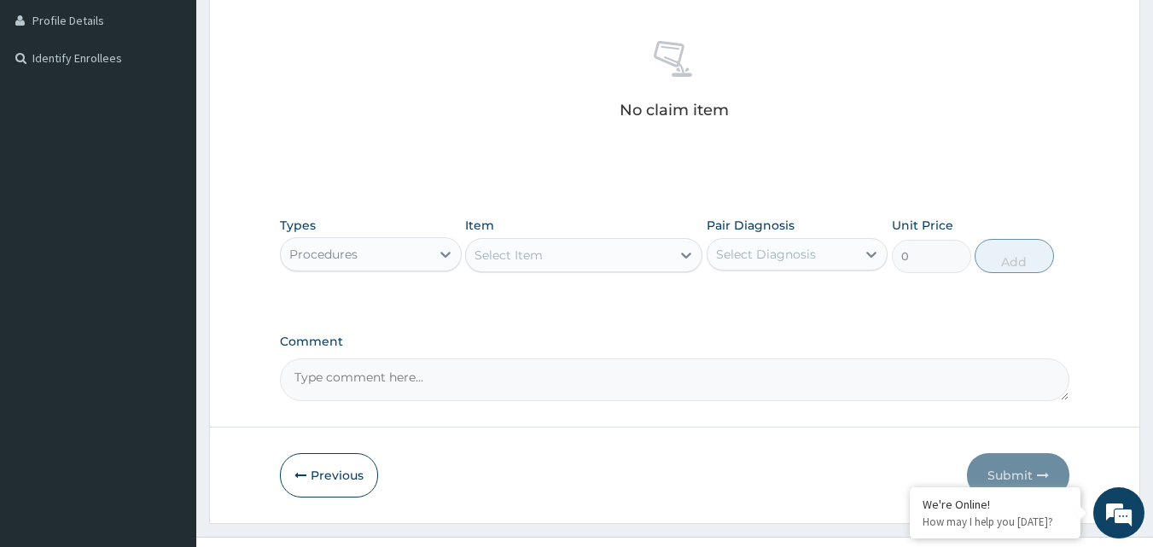
click at [551, 255] on div "Select Item" at bounding box center [568, 255] width 205 height 27
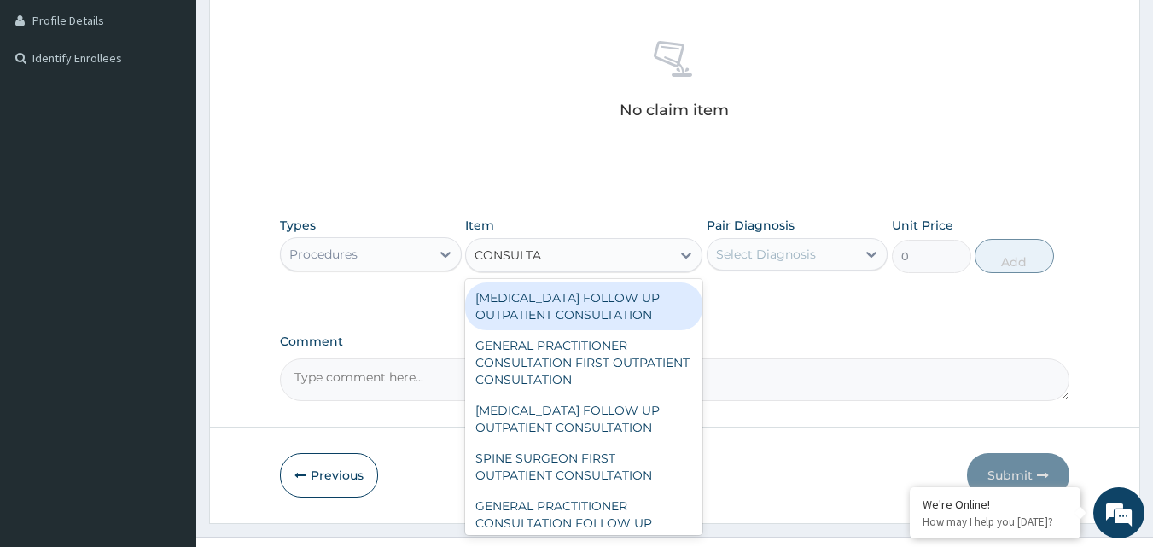
type input "CONSULTAT"
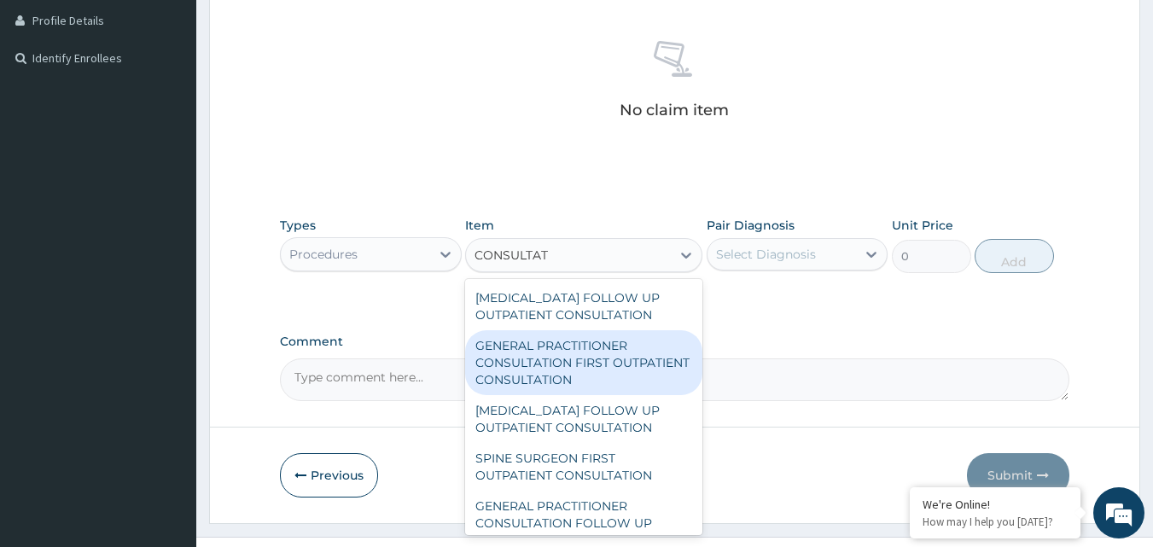
click at [555, 355] on div "GENERAL PRACTITIONER CONSULTATION FIRST OUTPATIENT CONSULTATION" at bounding box center [583, 362] width 237 height 65
type input "3000"
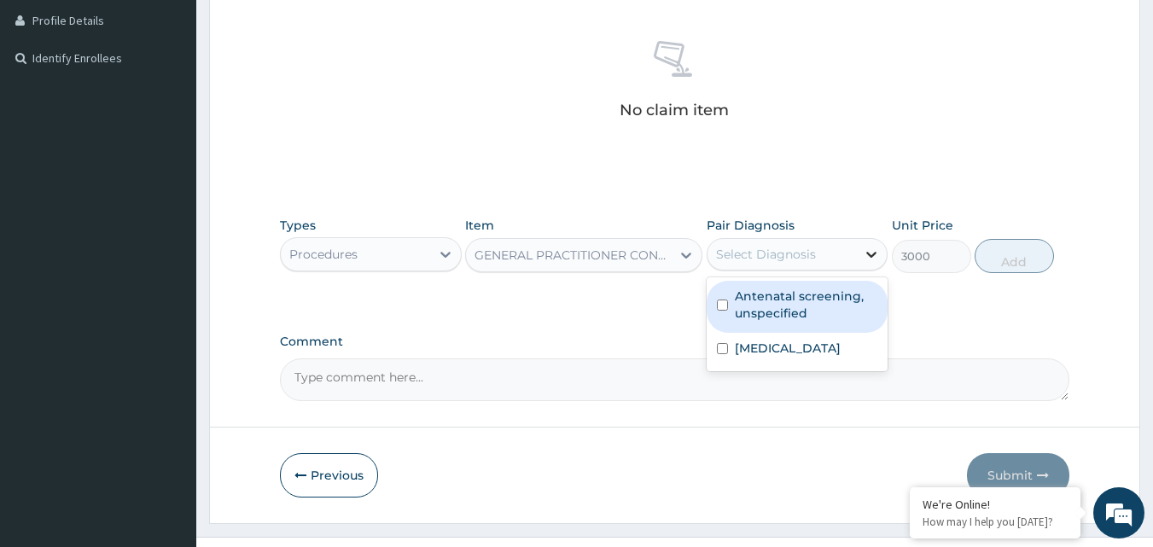
click at [873, 254] on icon at bounding box center [871, 254] width 17 height 17
click at [814, 306] on label "Antenatal screening, unspecified" at bounding box center [806, 305] width 143 height 34
checkbox input "true"
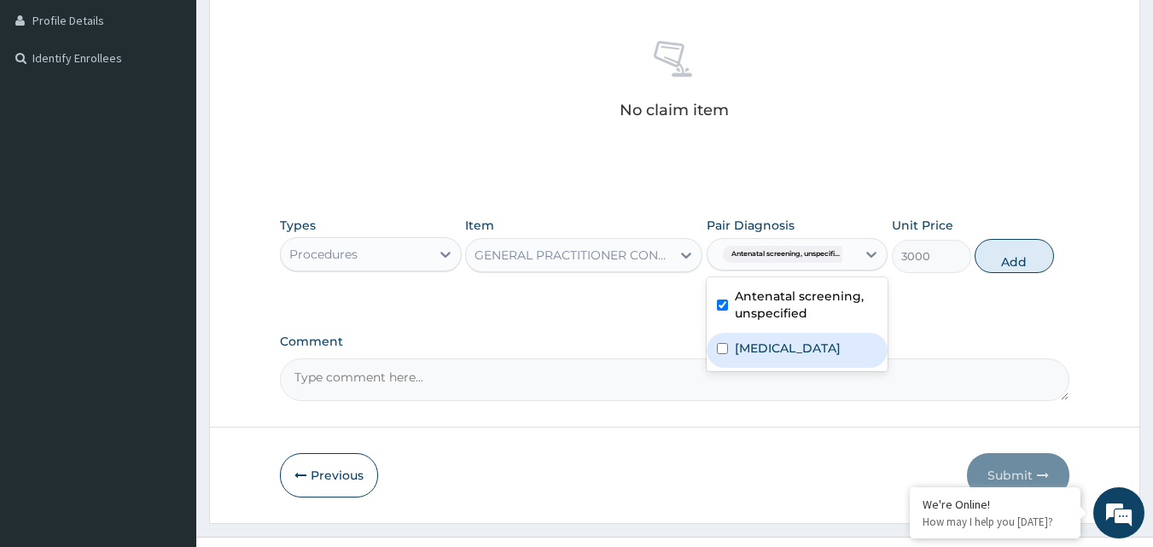
click at [796, 359] on div "[MEDICAL_DATA]" at bounding box center [798, 350] width 182 height 35
checkbox input "true"
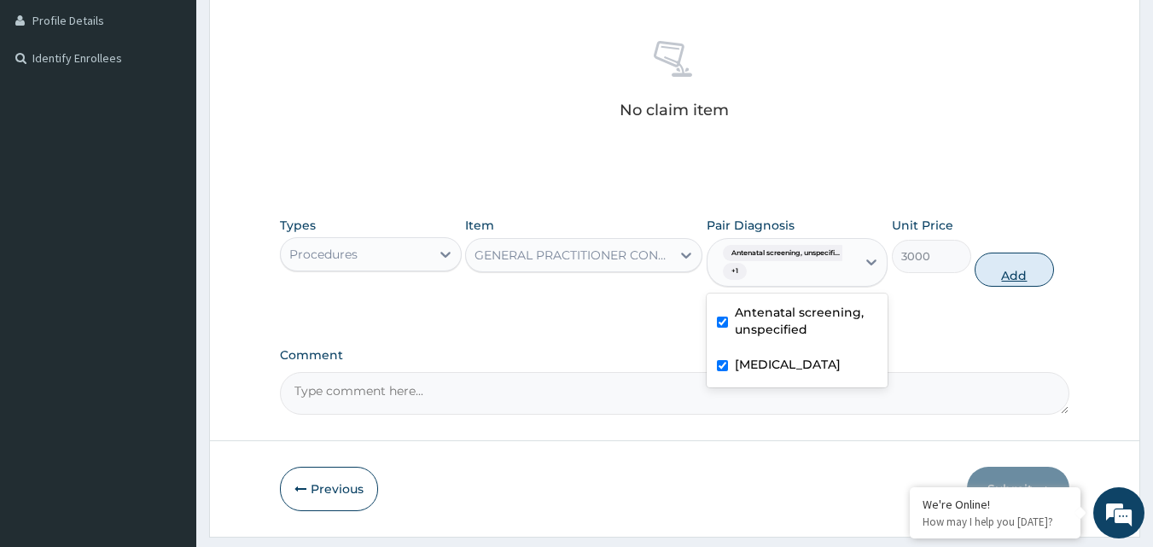
click at [1004, 275] on button "Add" at bounding box center [1014, 270] width 79 height 34
type input "0"
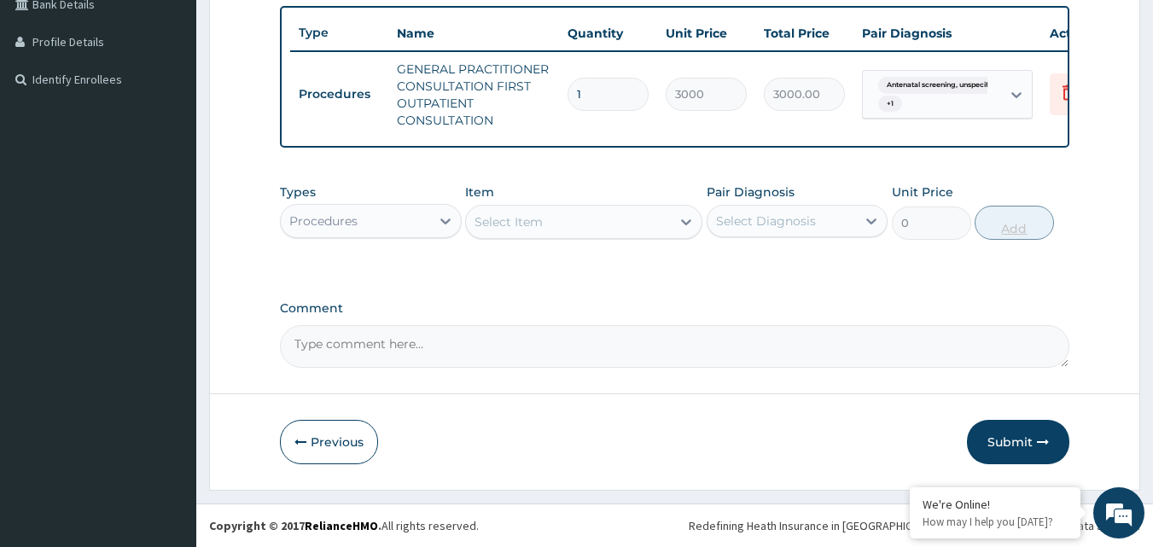
scroll to position [458, 0]
click at [516, 219] on div "Select Item" at bounding box center [509, 221] width 68 height 17
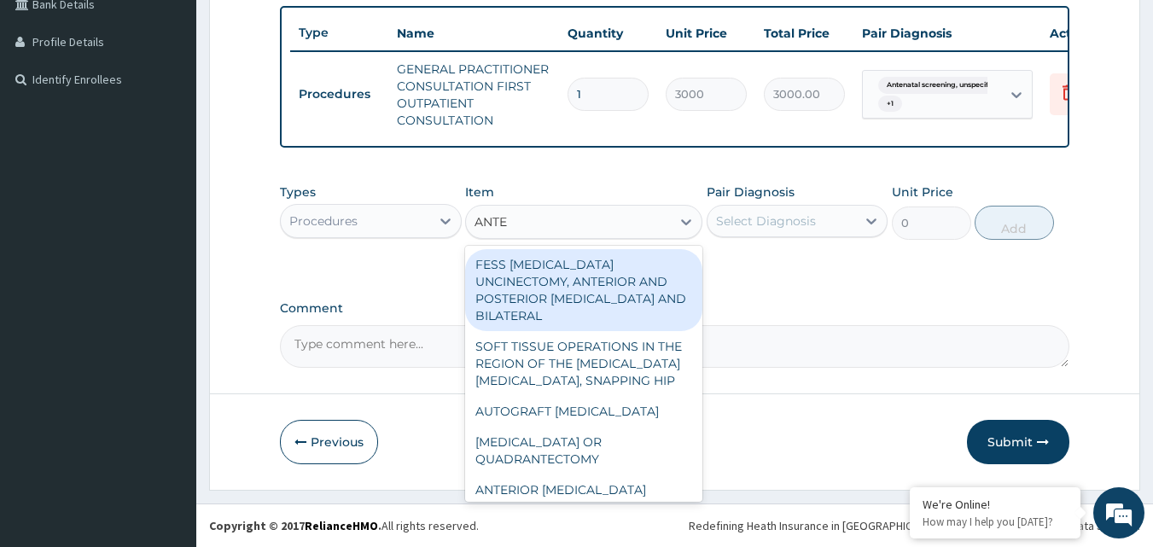
type input "ANTEN"
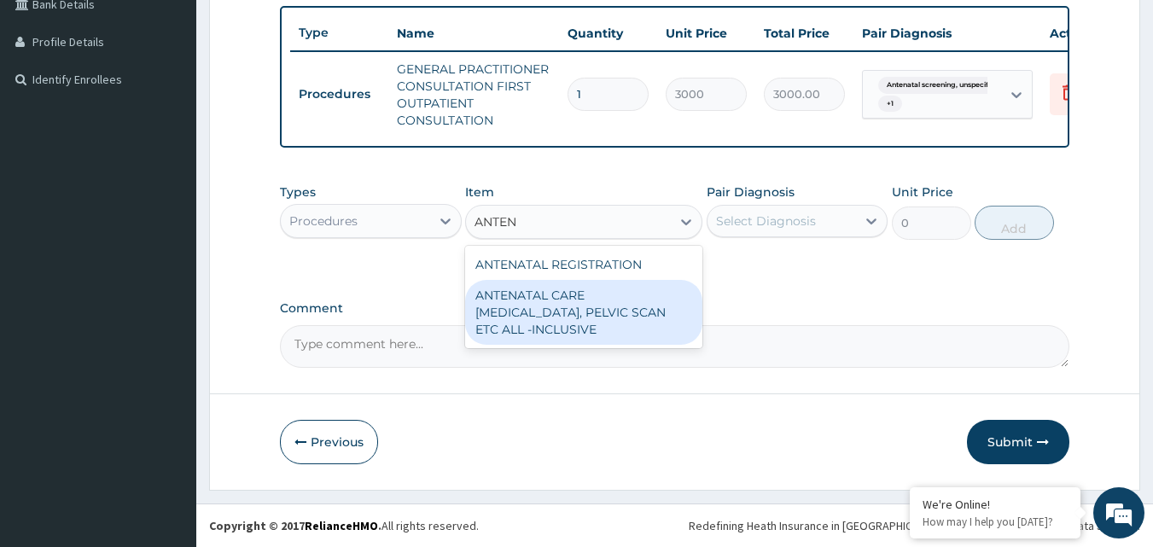
click at [528, 309] on div "ANTENATAL CARE [MEDICAL_DATA], PELVIC SCAN ETC ALL -INCLUSIVE" at bounding box center [583, 312] width 237 height 65
type input "40000"
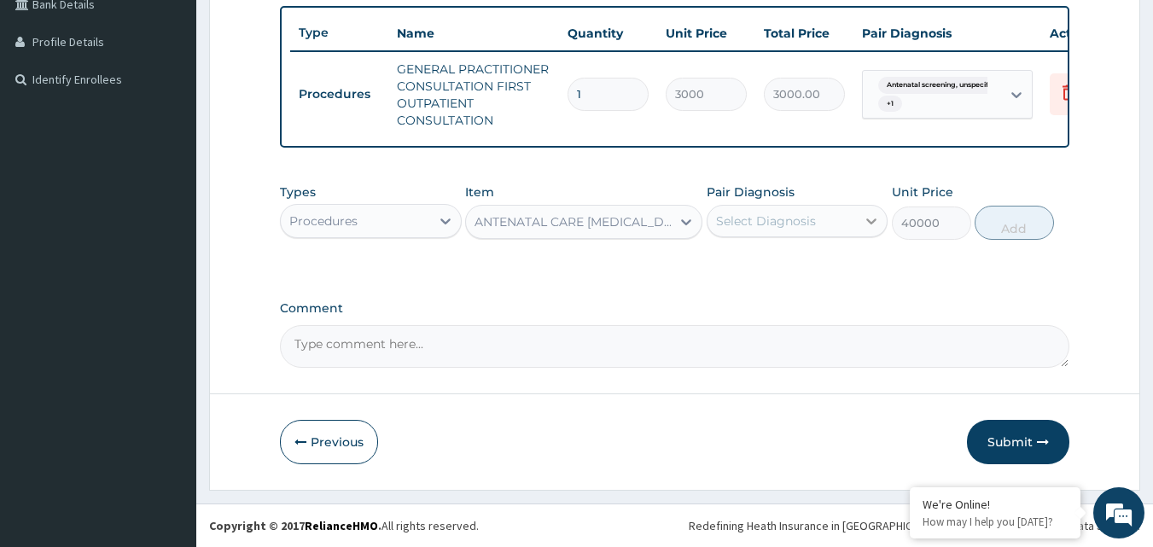
click at [872, 225] on icon at bounding box center [871, 221] width 17 height 17
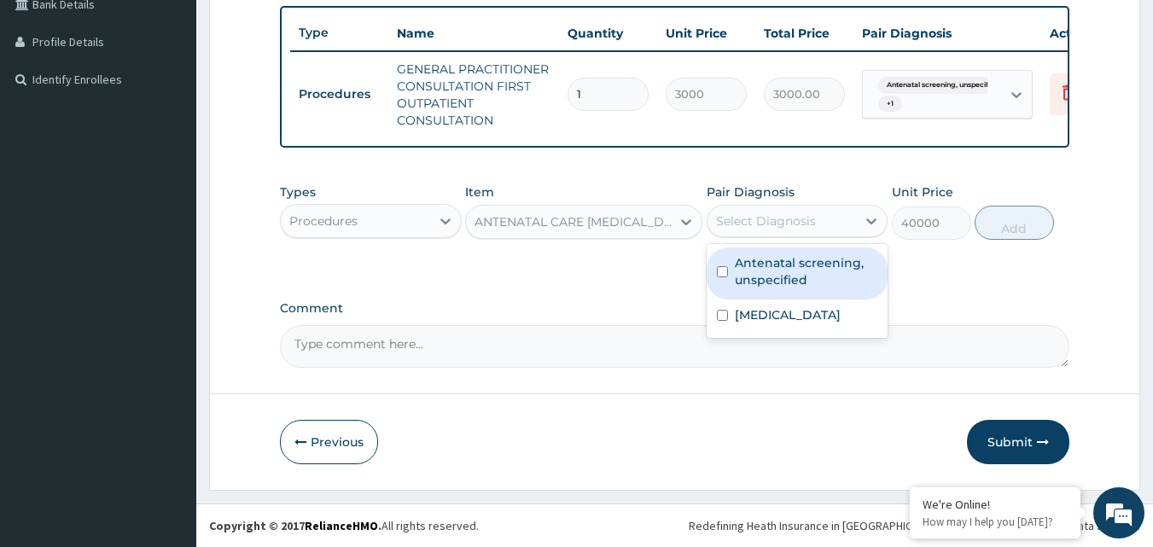
click at [844, 270] on label "Antenatal screening, unspecified" at bounding box center [806, 271] width 143 height 34
checkbox input "true"
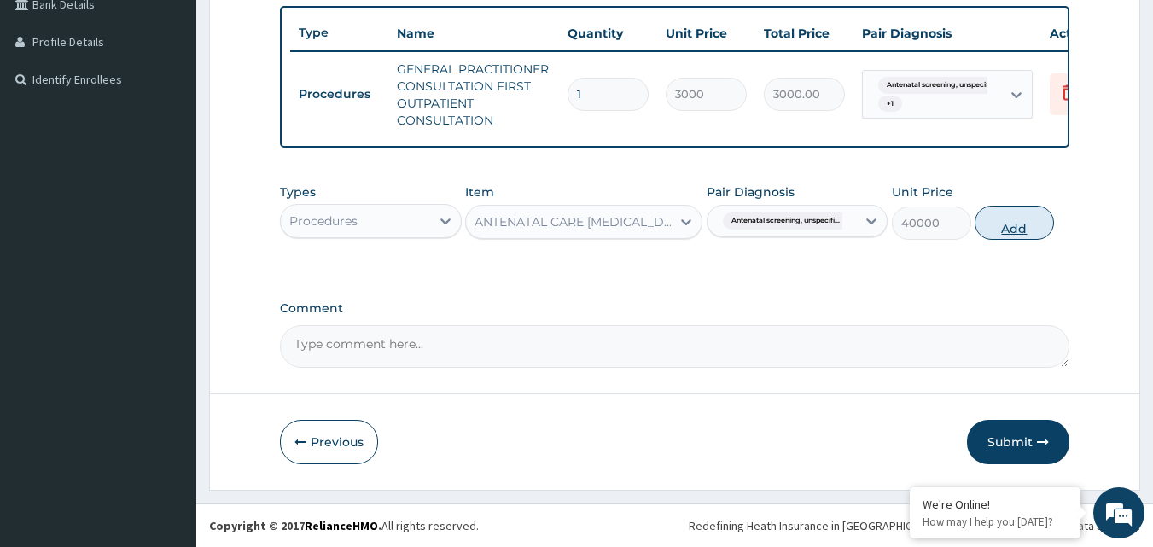
click at [1015, 225] on button "Add" at bounding box center [1014, 223] width 79 height 34
type input "0"
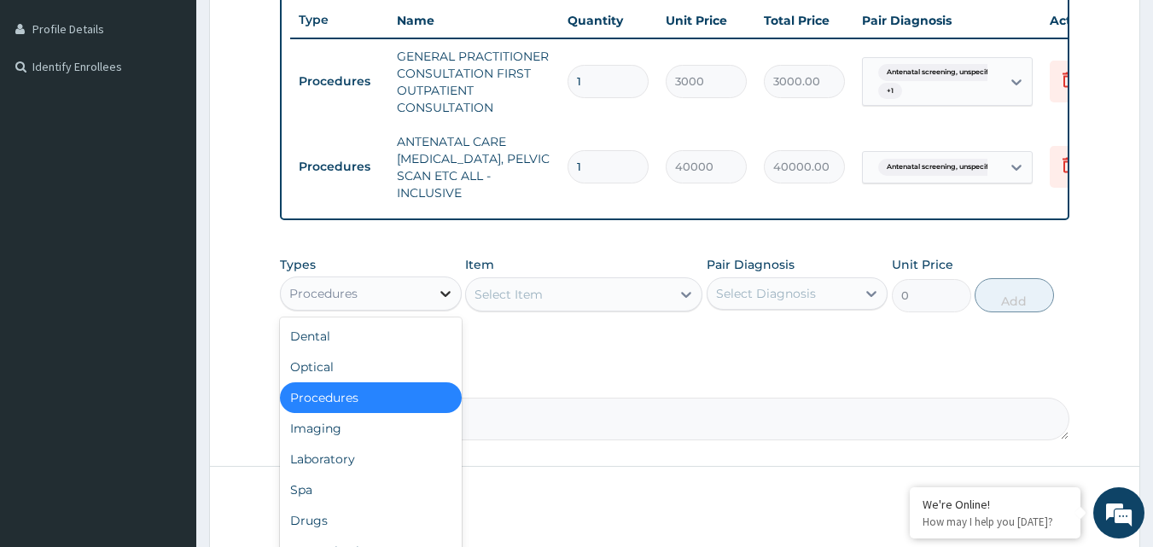
click at [447, 302] on icon at bounding box center [445, 293] width 17 height 17
click at [380, 526] on div "Drugs" at bounding box center [371, 520] width 182 height 31
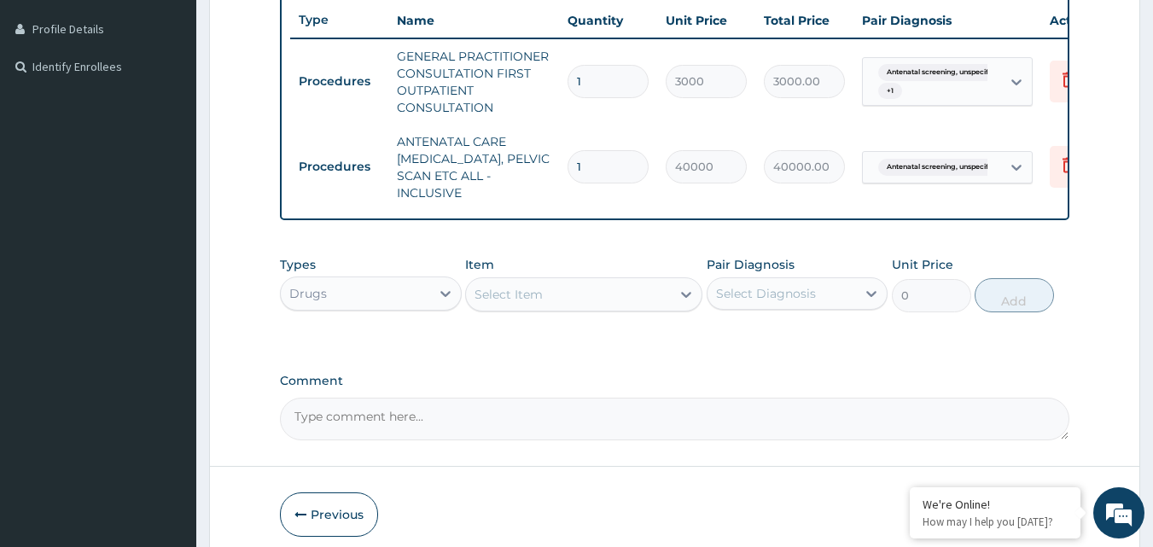
click at [575, 300] on div "Select Item" at bounding box center [568, 294] width 205 height 27
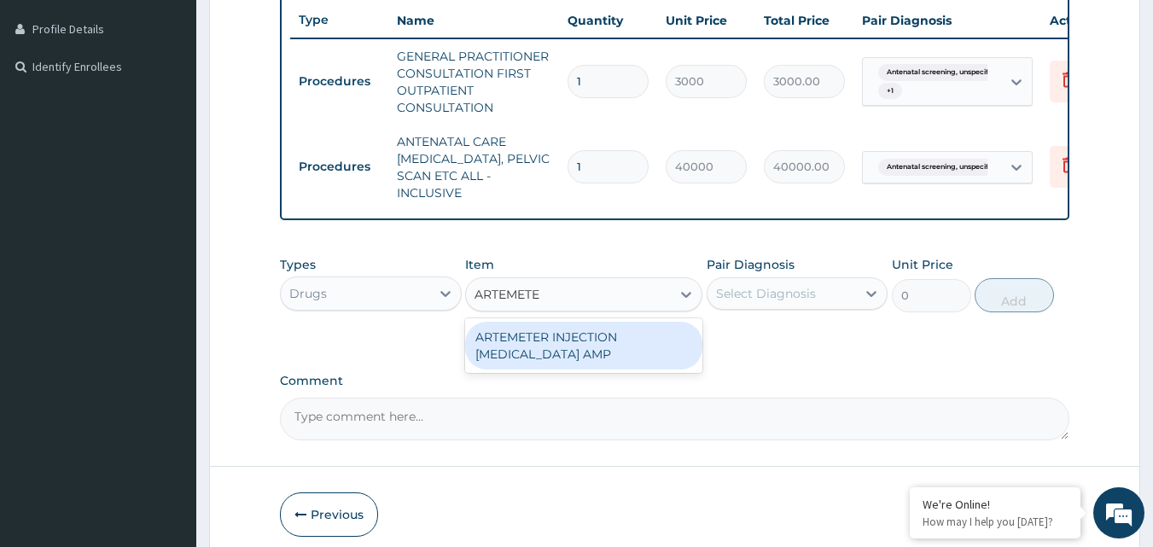
type input "ARTEMETER"
click at [576, 359] on div "ARTEMETER INJECTION [MEDICAL_DATA] AMP" at bounding box center [583, 346] width 237 height 48
type input "360"
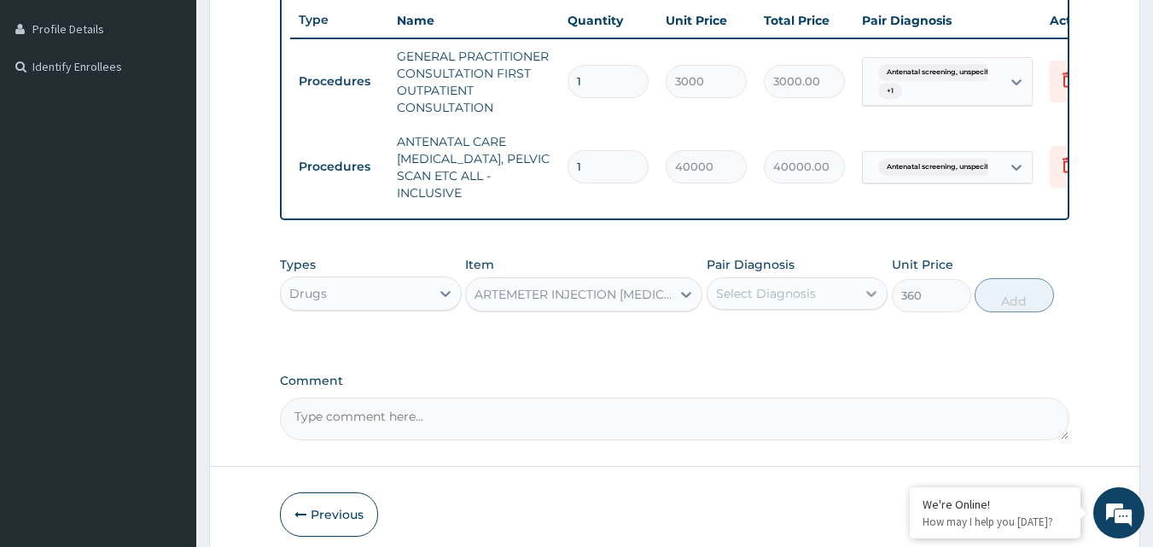
click at [868, 302] on icon at bounding box center [871, 293] width 17 height 17
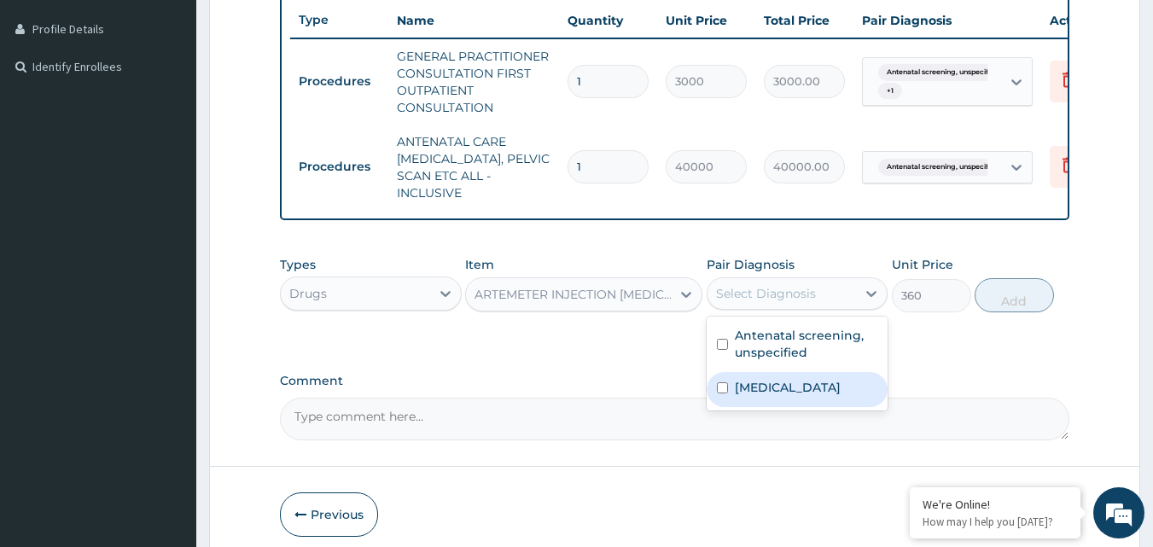
click at [820, 396] on label "[MEDICAL_DATA]" at bounding box center [788, 387] width 106 height 17
checkbox input "true"
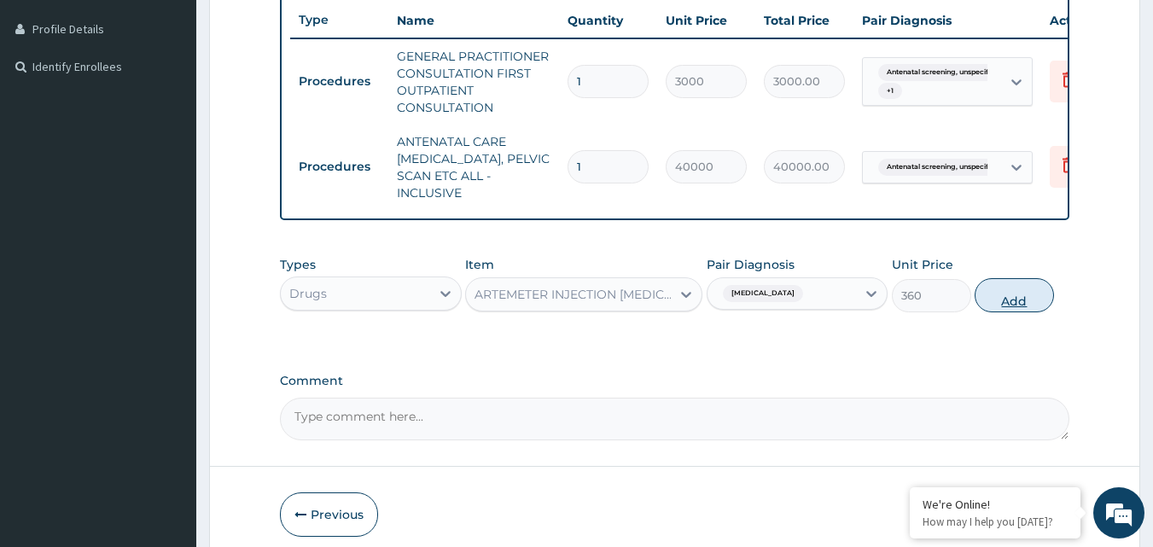
click at [1024, 312] on button "Add" at bounding box center [1014, 295] width 79 height 34
type input "0"
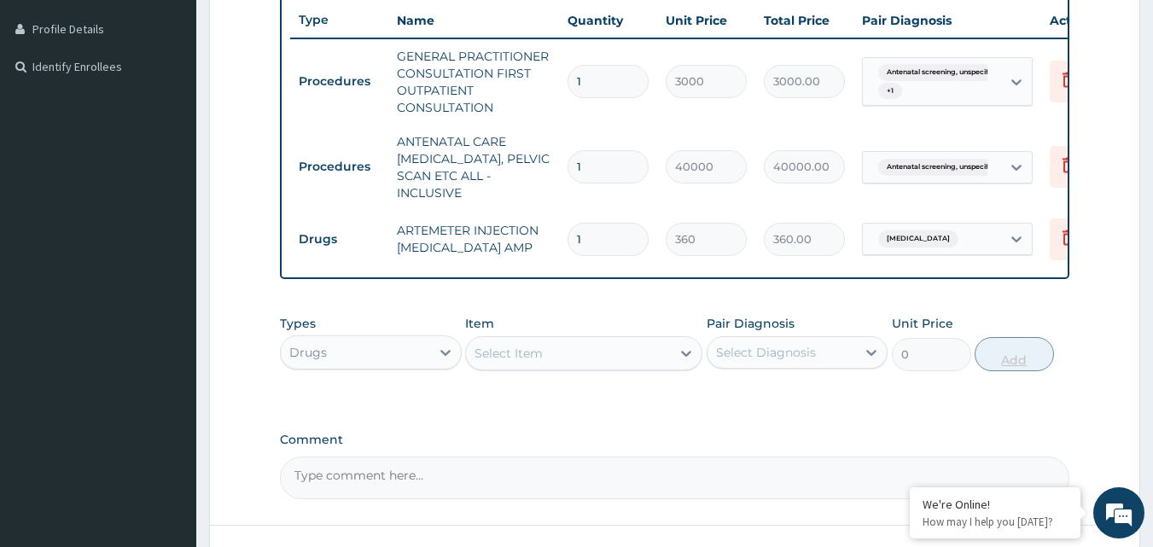
type input "0.00"
type input "6"
type input "2160.00"
type input "6"
click at [544, 367] on div "Select Item" at bounding box center [568, 353] width 205 height 27
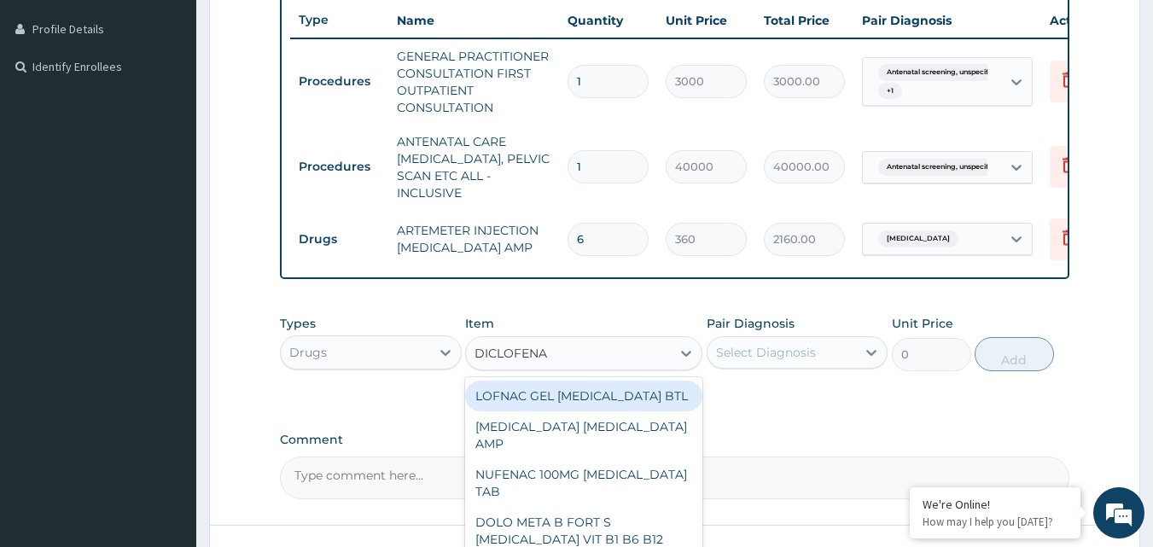
type input "[MEDICAL_DATA]"
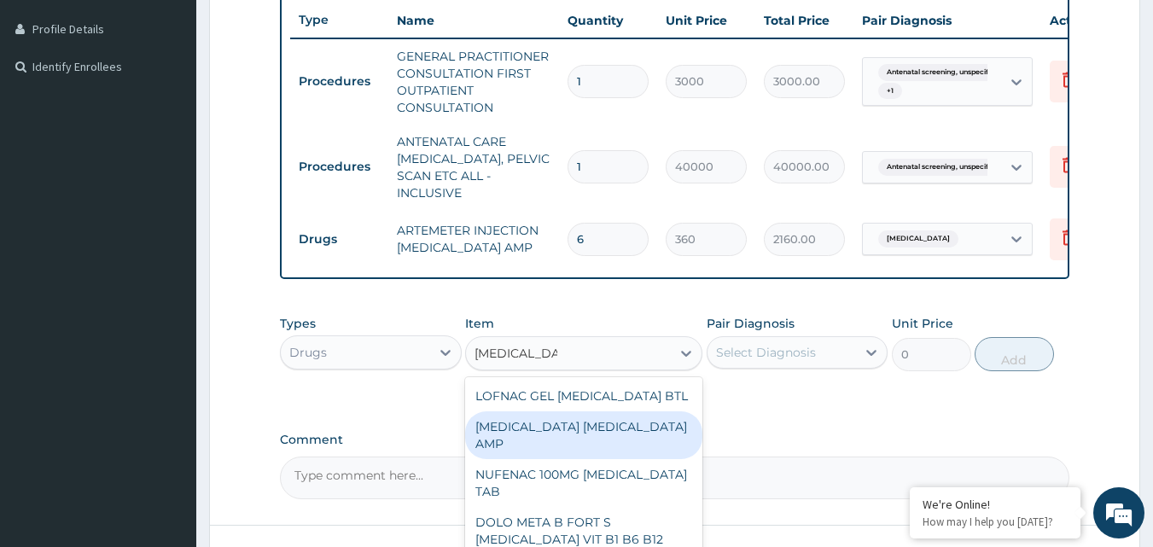
click at [606, 441] on div "[MEDICAL_DATA] [MEDICAL_DATA] AMP" at bounding box center [583, 435] width 237 height 48
type input "288"
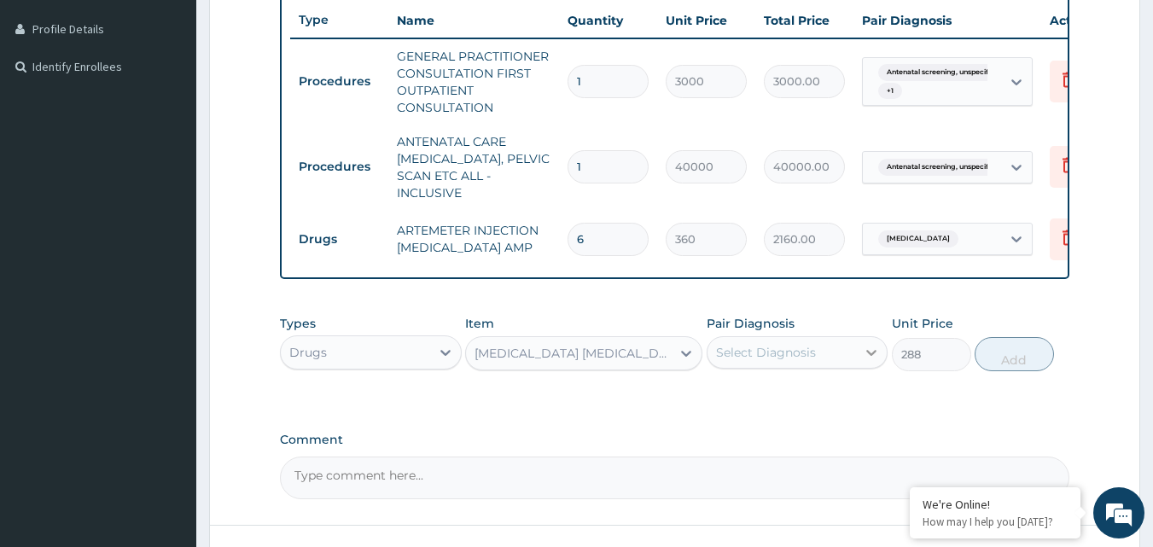
click at [867, 361] on icon at bounding box center [871, 352] width 17 height 17
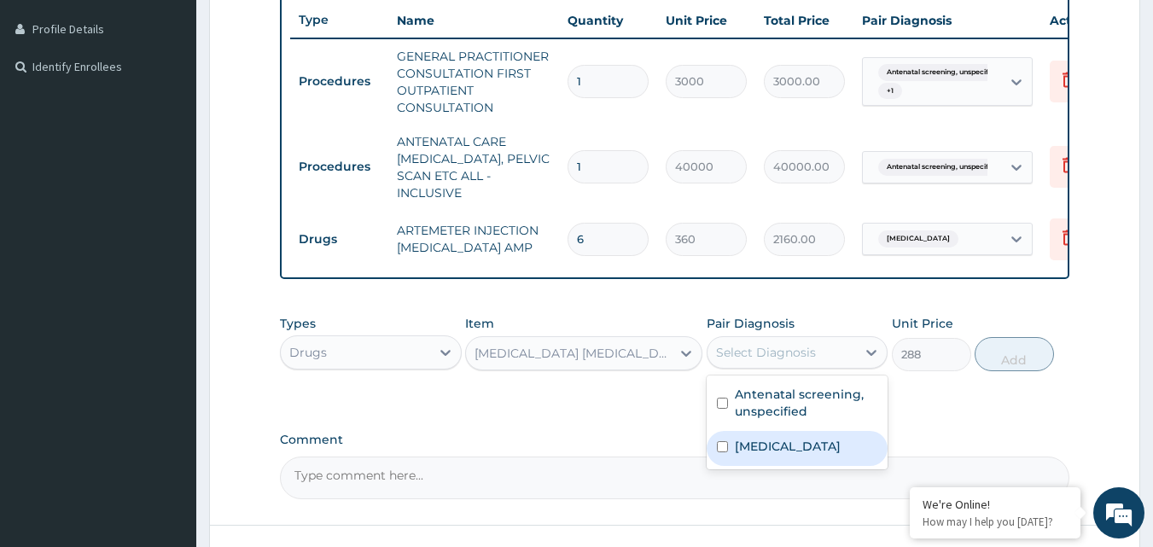
click at [829, 455] on label "[MEDICAL_DATA]" at bounding box center [788, 446] width 106 height 17
checkbox input "true"
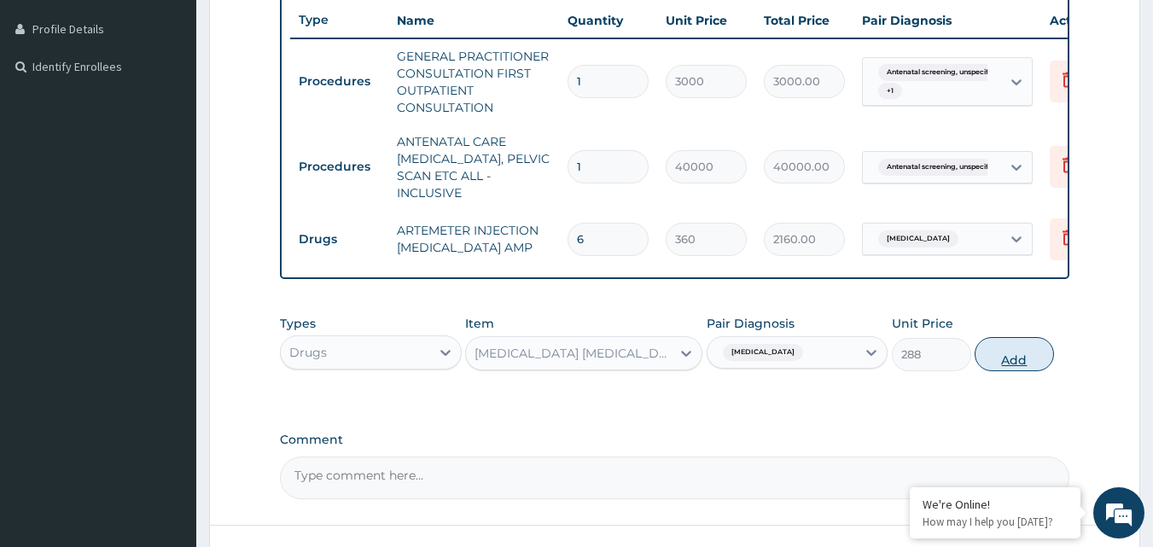
click at [1017, 367] on button "Add" at bounding box center [1014, 354] width 79 height 34
type input "0"
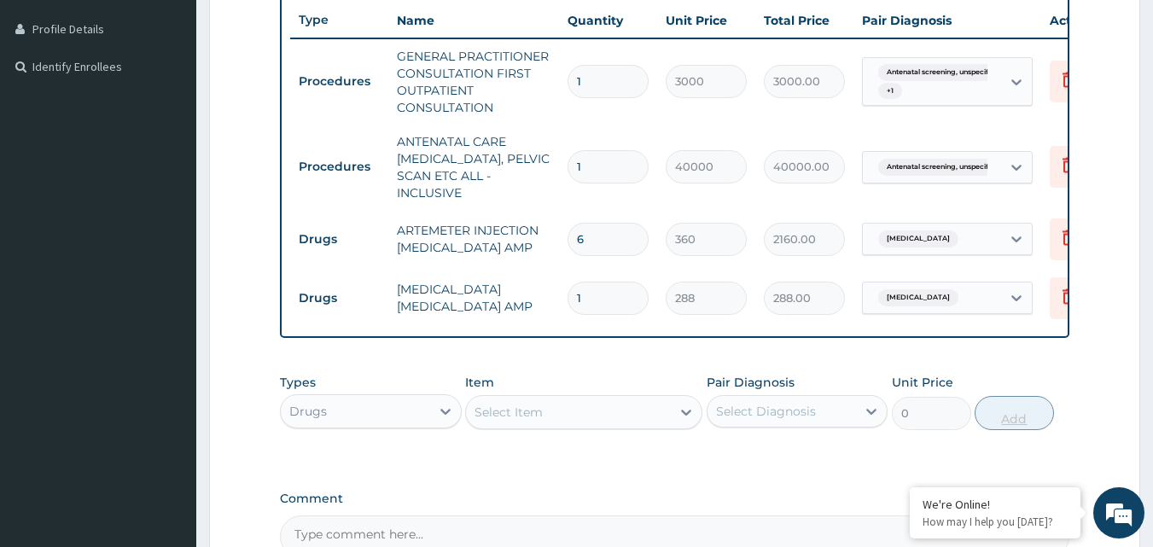
type input "0.00"
type input "2"
type input "576.00"
type input "2"
click at [526, 421] on div "Select Item" at bounding box center [509, 412] width 68 height 17
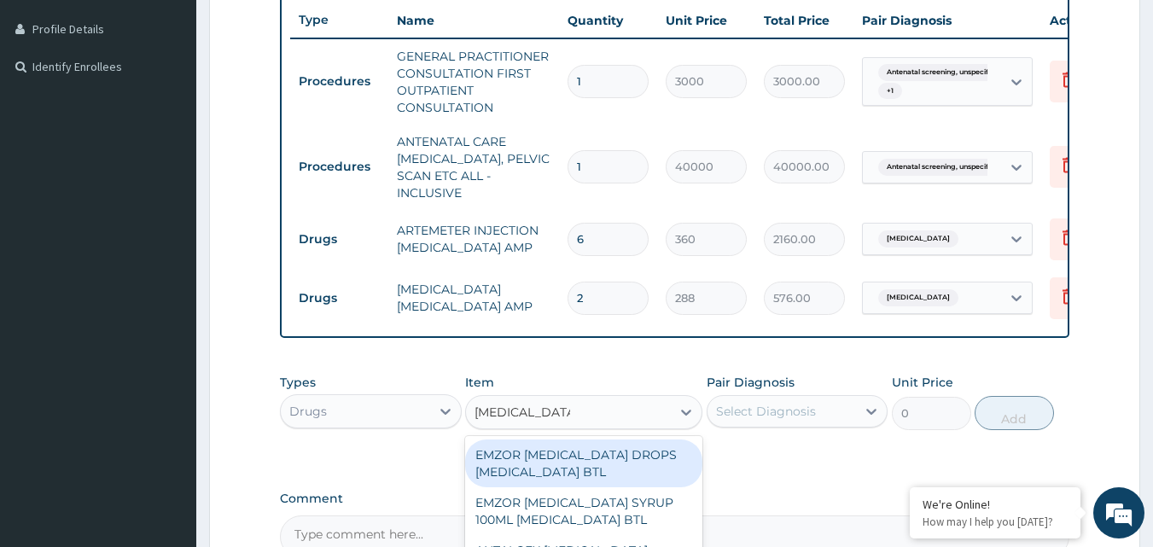
type input "[MEDICAL_DATA]"
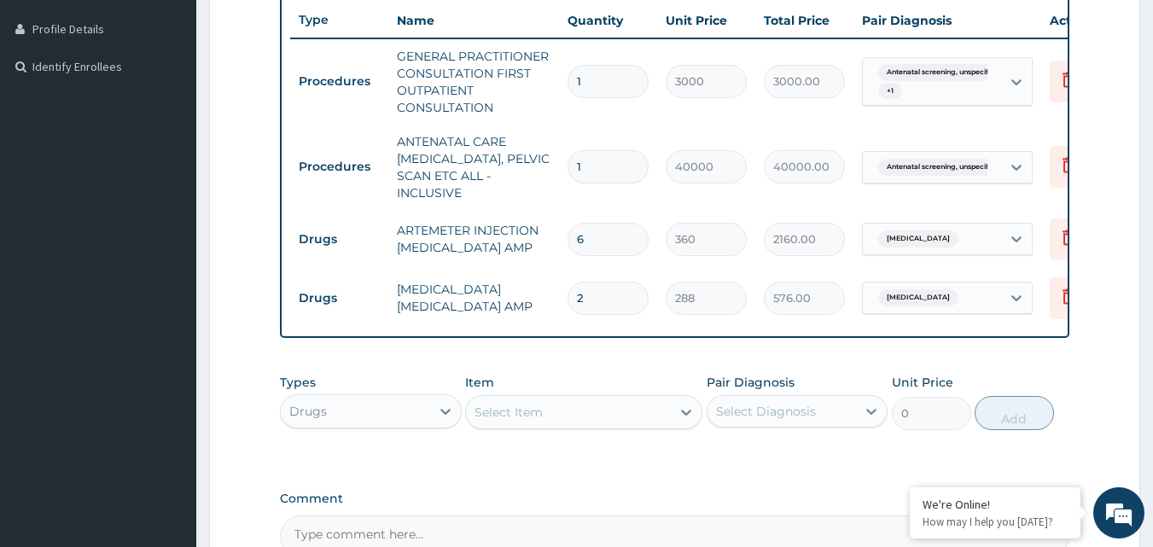
click at [761, 464] on div "Types Drugs Item Select Item Pair Diagnosis Select Diagnosis Unit Price 0 Add" at bounding box center [675, 414] width 790 height 99
click at [575, 424] on div "Select Item" at bounding box center [568, 412] width 205 height 27
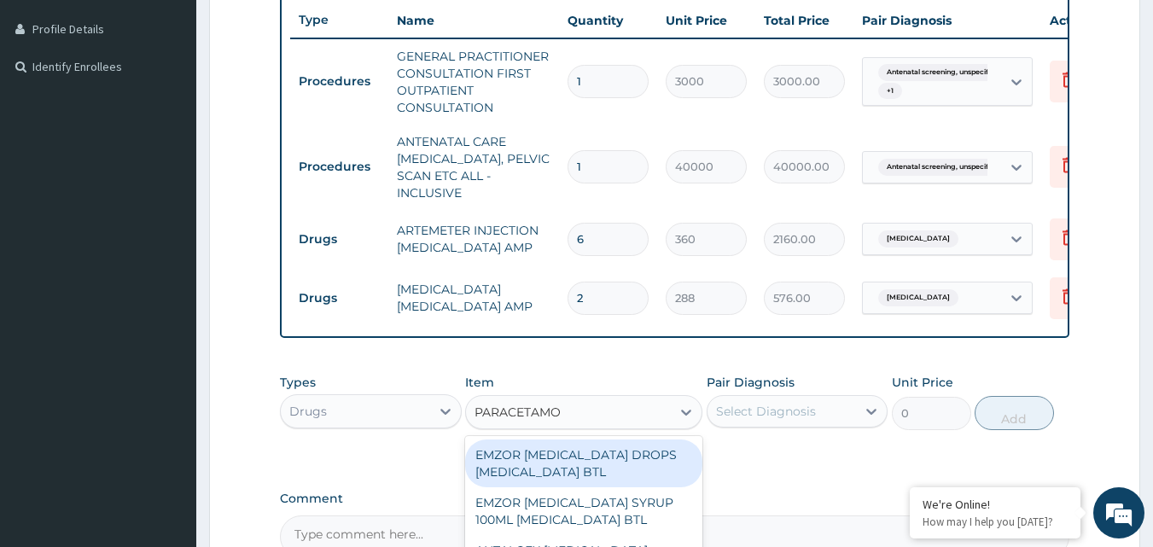
type input "[MEDICAL_DATA]"
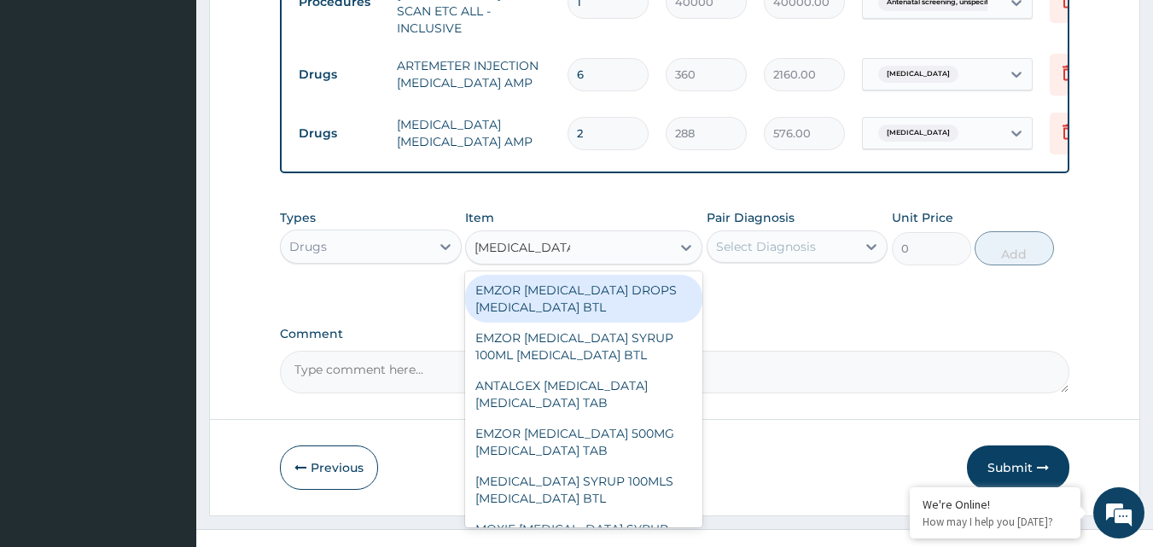
scroll to position [661, 0]
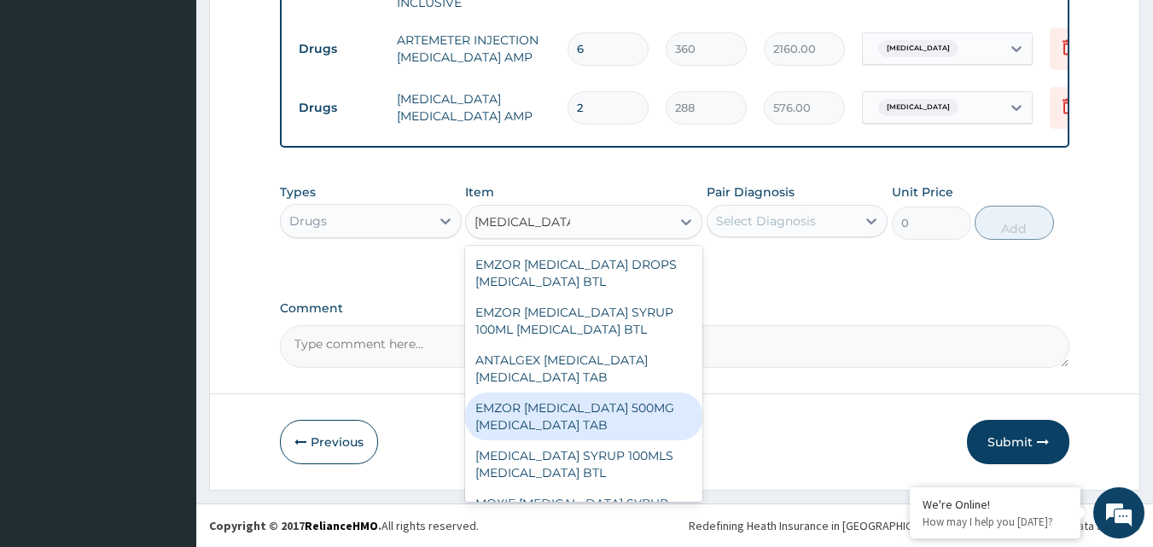
click at [593, 438] on div "EMZOR [MEDICAL_DATA] 500MG [MEDICAL_DATA] TAB" at bounding box center [583, 417] width 237 height 48
type input "12"
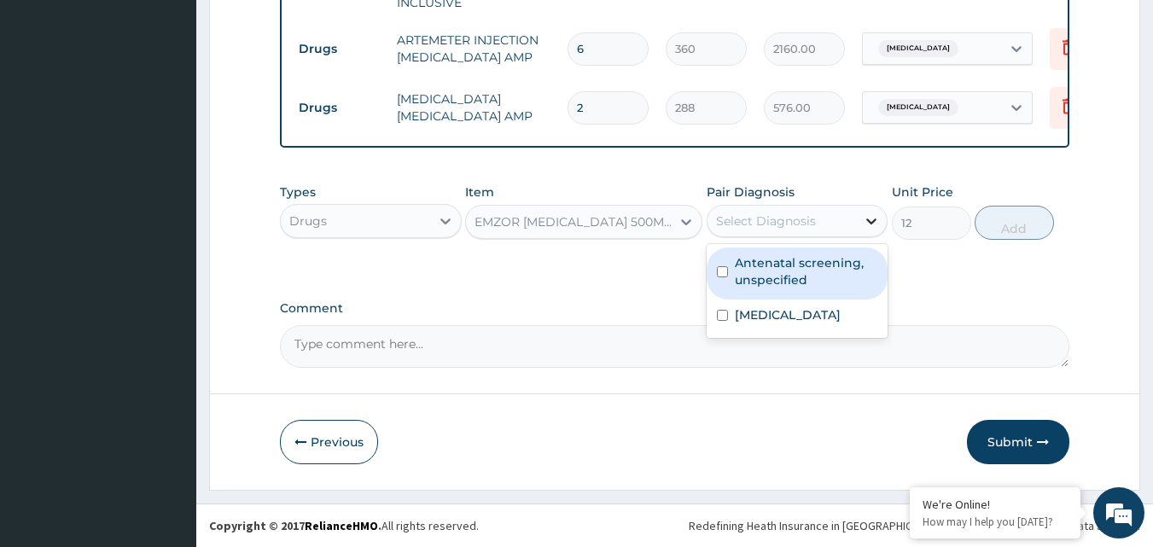
click at [869, 218] on icon at bounding box center [871, 221] width 17 height 17
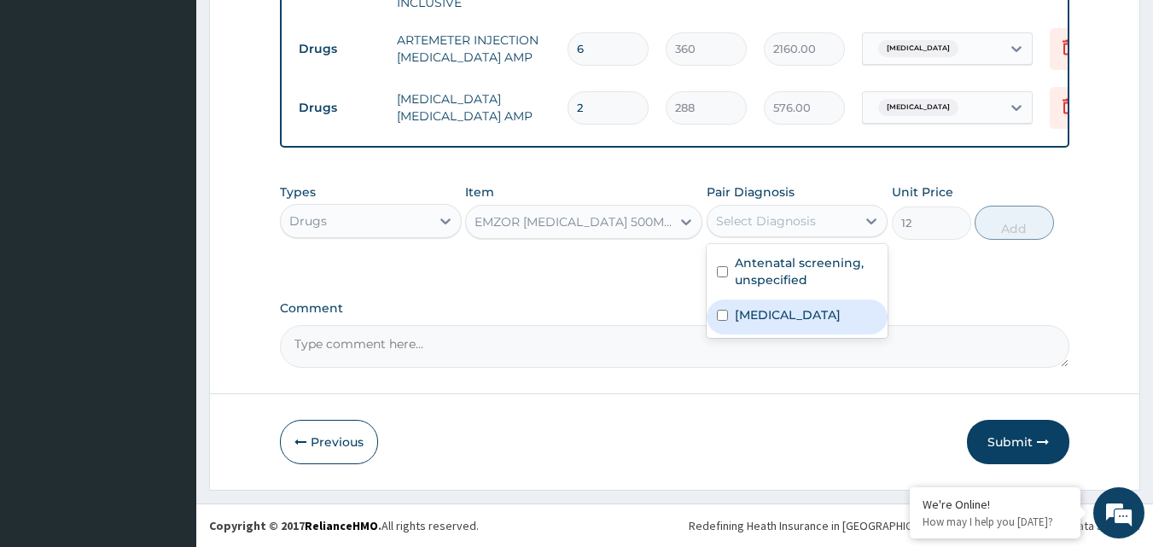
click at [833, 306] on label "[MEDICAL_DATA]" at bounding box center [788, 314] width 106 height 17
checkbox input "true"
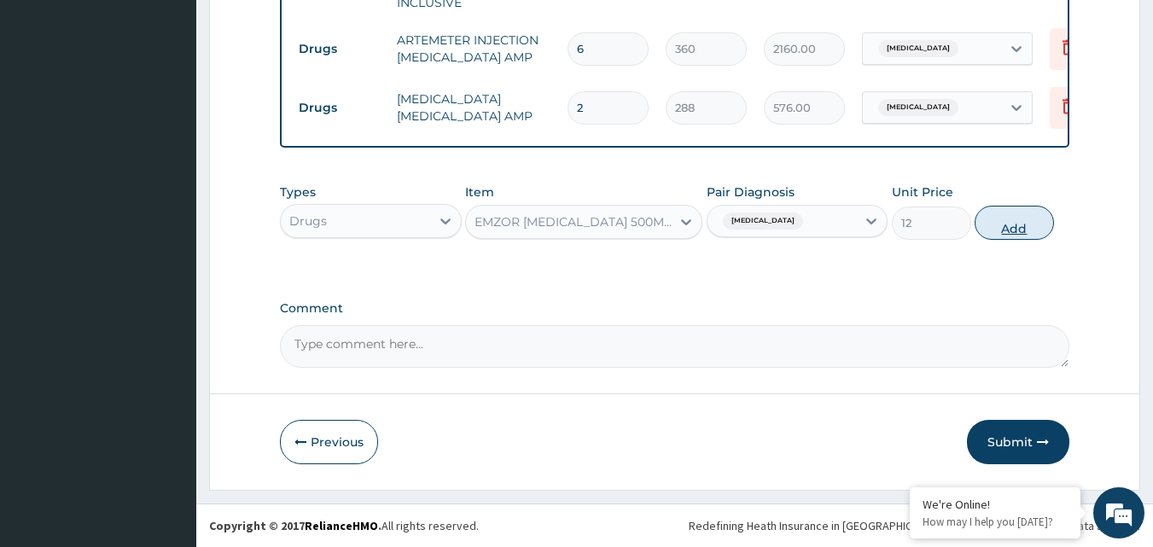
click at [1016, 225] on button "Add" at bounding box center [1014, 223] width 79 height 34
type input "0"
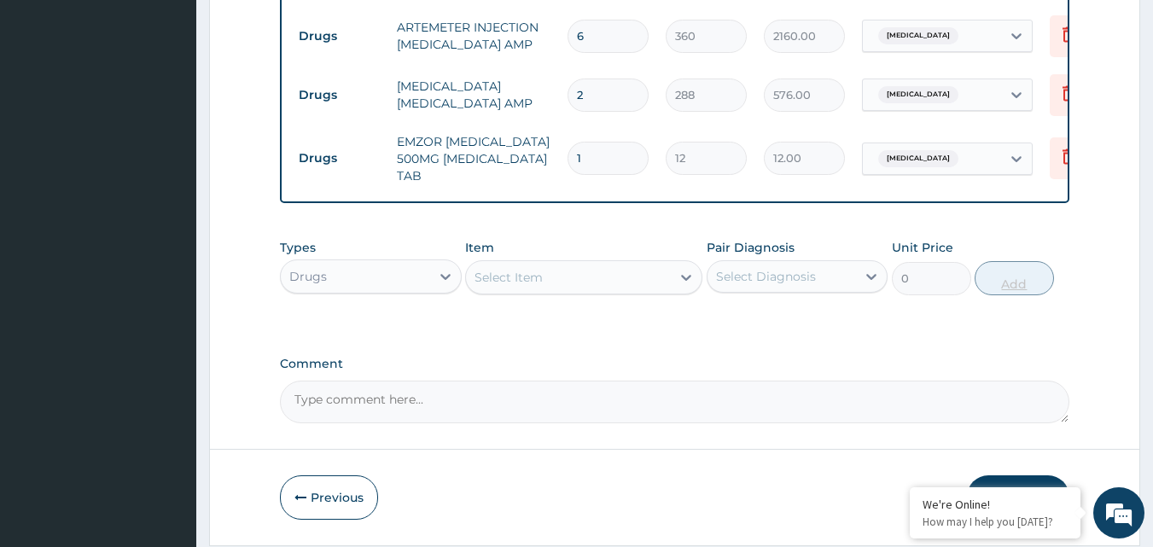
type input "0.00"
type input "2"
type input "24.00"
type input "26"
type input "312.00"
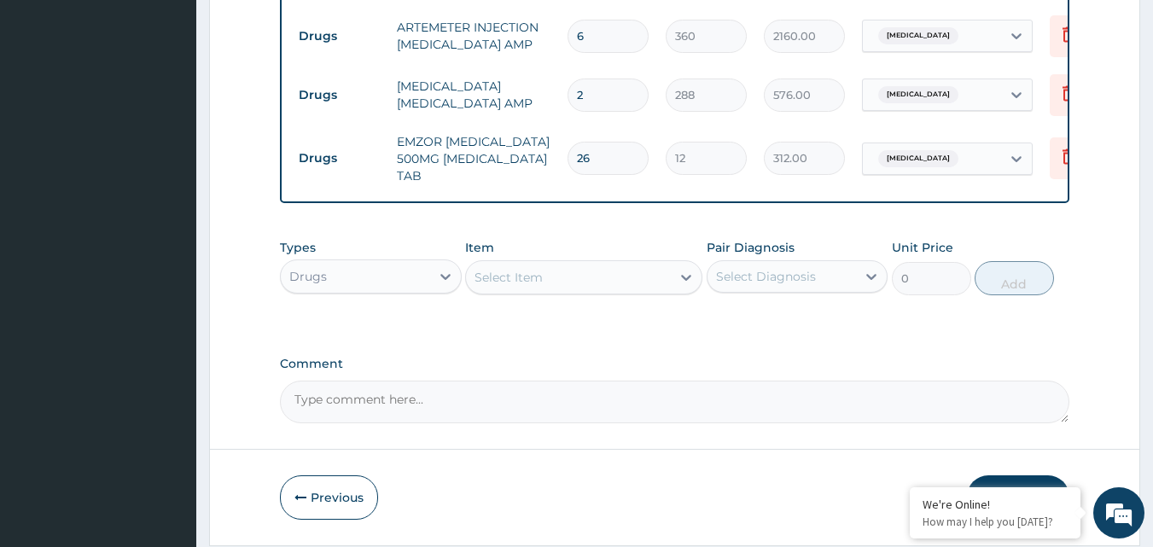
type input "26"
click at [551, 284] on div "Select Item" at bounding box center [568, 277] width 205 height 27
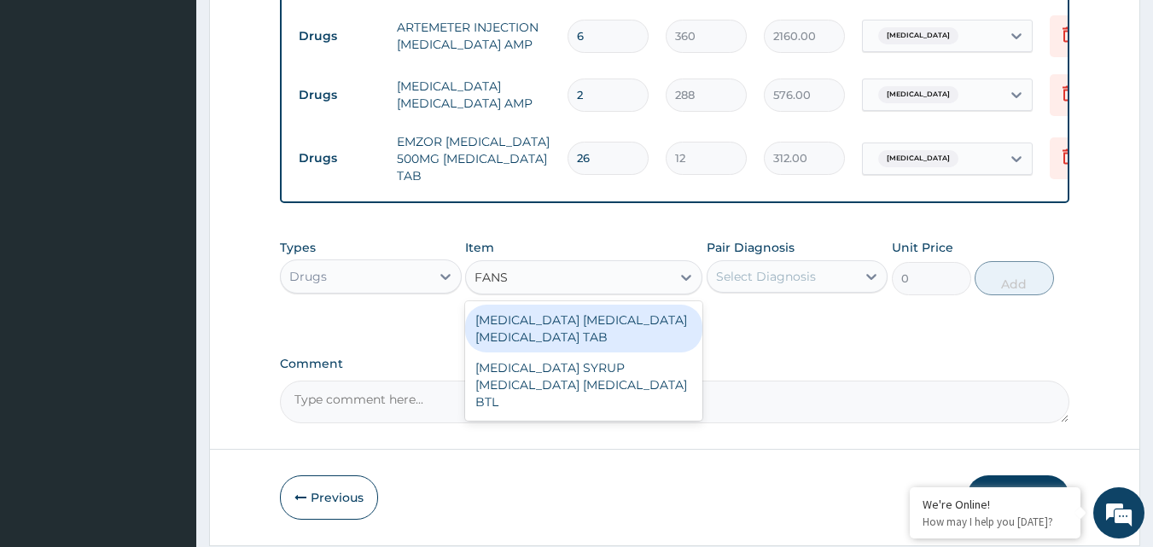
type input "FANSI"
click at [548, 338] on div "[MEDICAL_DATA] [MEDICAL_DATA] [MEDICAL_DATA] TAB" at bounding box center [583, 329] width 237 height 48
type input "360"
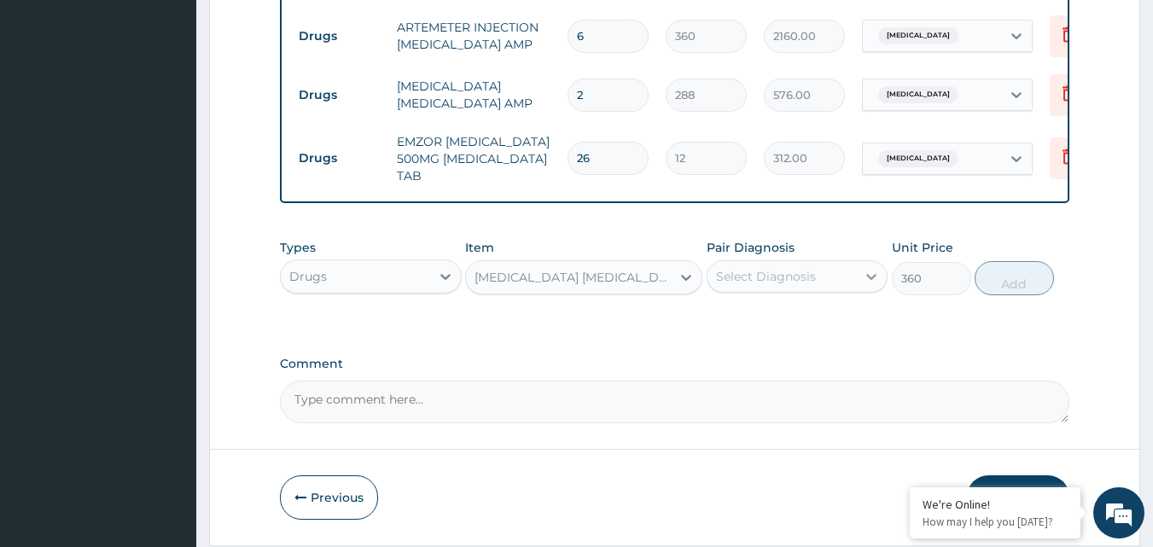
click at [870, 285] on icon at bounding box center [871, 276] width 17 height 17
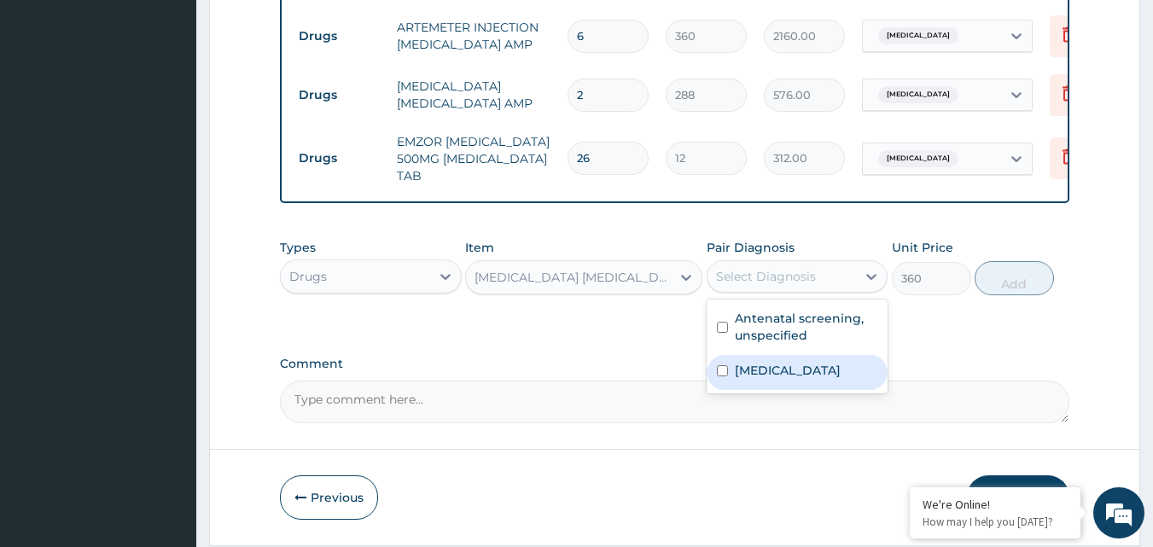
click at [838, 377] on label "[MEDICAL_DATA]" at bounding box center [788, 370] width 106 height 17
checkbox input "true"
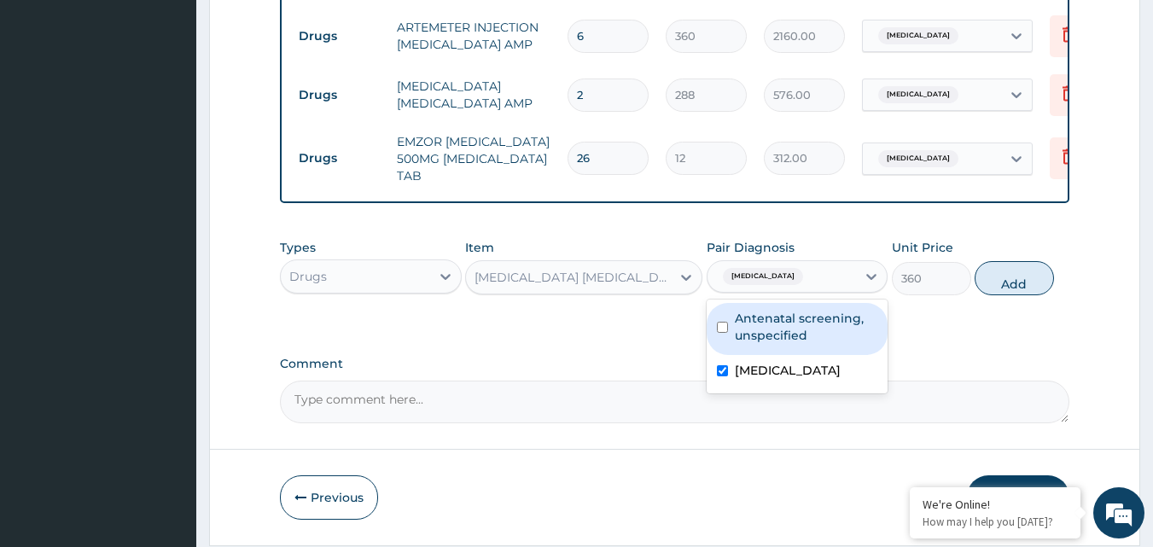
click at [844, 337] on label "Antenatal screening, unspecified" at bounding box center [806, 327] width 143 height 34
checkbox input "true"
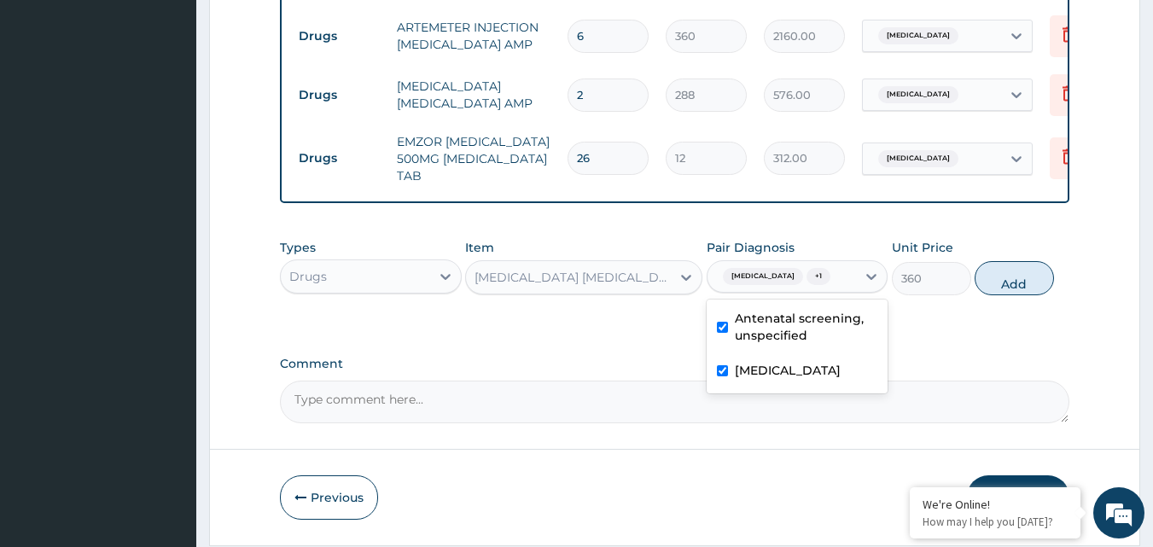
click at [723, 376] on input "checkbox" at bounding box center [722, 370] width 11 height 11
checkbox input "false"
click at [1012, 290] on button "Add" at bounding box center [1014, 278] width 79 height 34
type input "0"
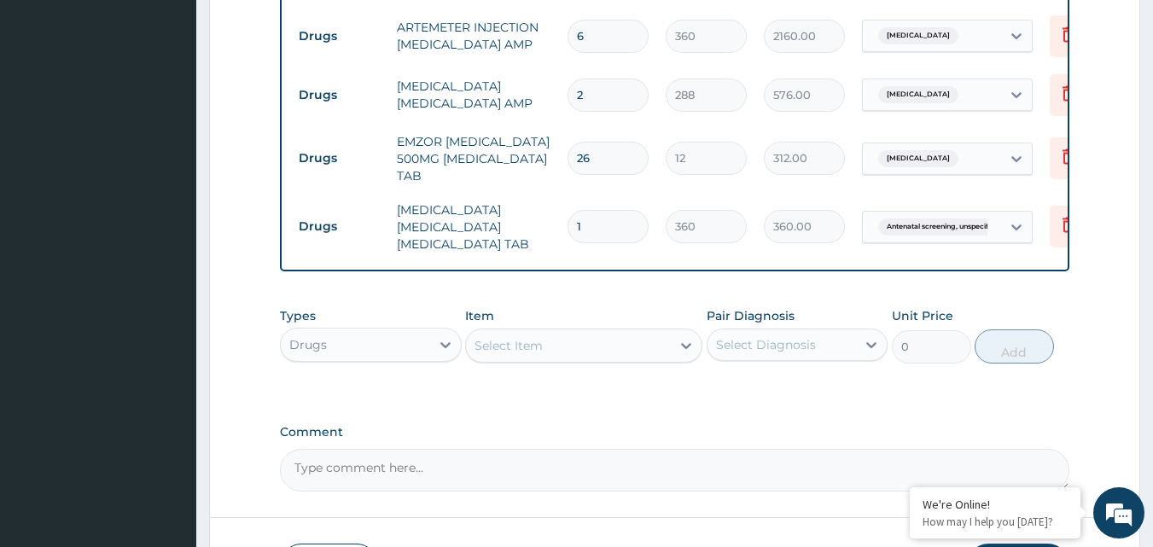
click at [518, 354] on div "Select Item" at bounding box center [509, 345] width 68 height 17
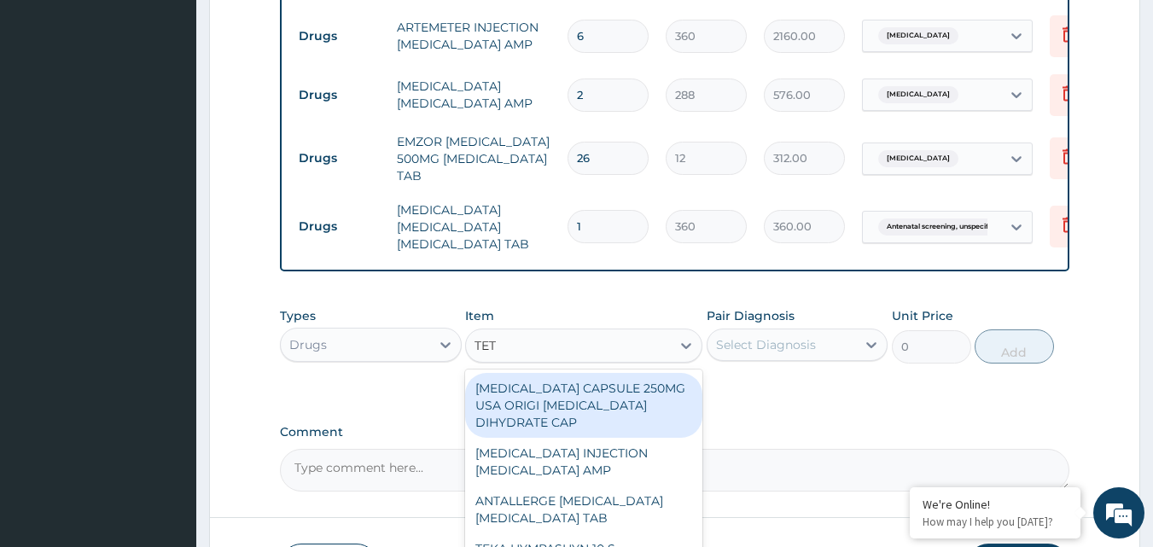
type input "TETA"
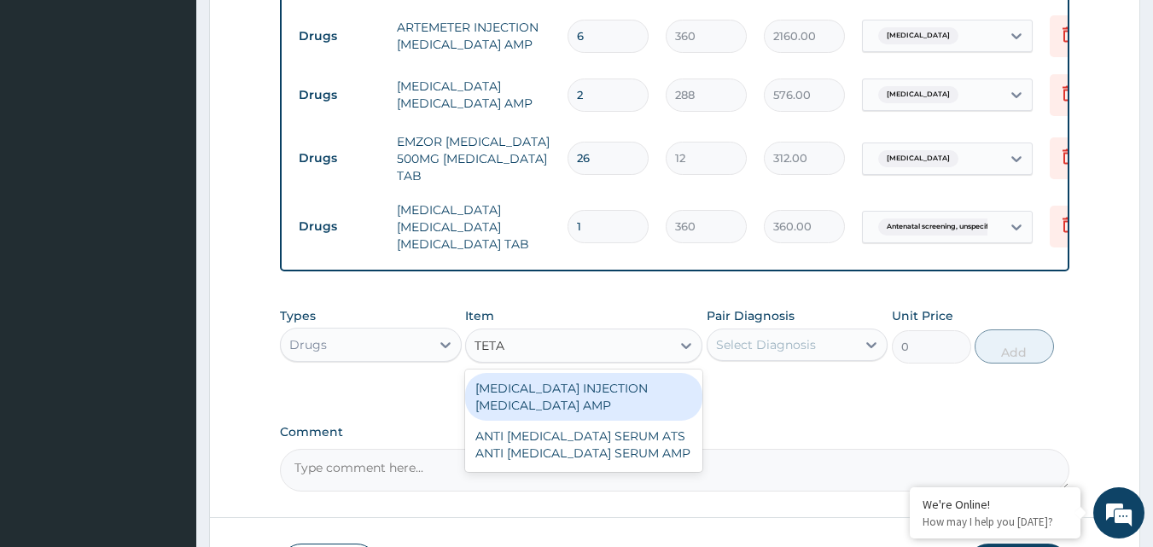
click at [550, 405] on div "[MEDICAL_DATA] INJECTION [MEDICAL_DATA] AMP" at bounding box center [583, 397] width 237 height 48
type input "216"
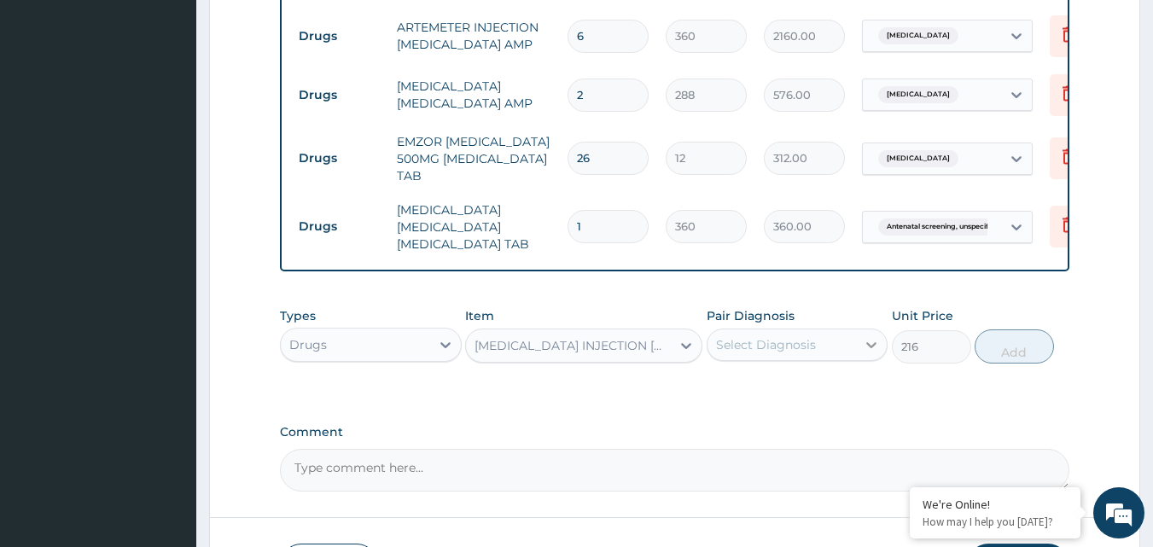
click at [871, 353] on icon at bounding box center [871, 344] width 17 height 17
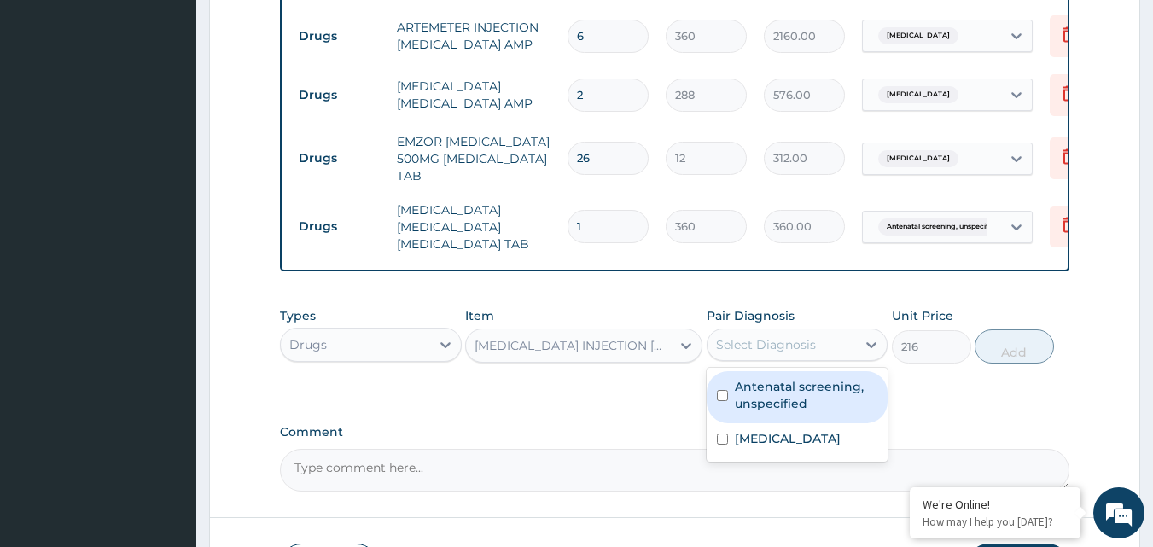
click at [824, 412] on label "Antenatal screening, unspecified" at bounding box center [806, 395] width 143 height 34
checkbox input "true"
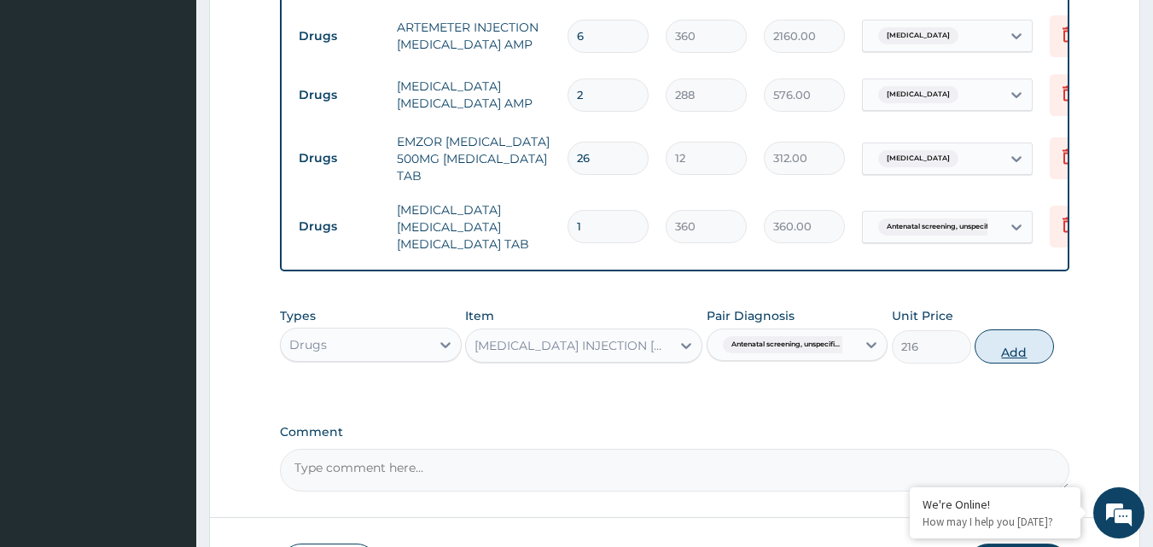
click at [1007, 359] on button "Add" at bounding box center [1014, 347] width 79 height 34
type input "0"
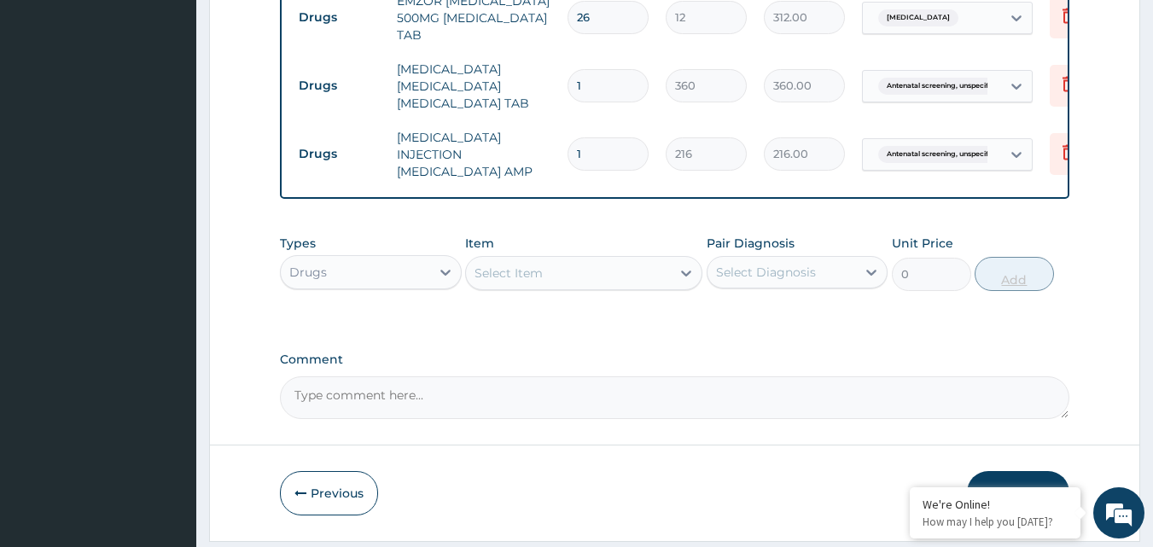
scroll to position [802, 0]
click at [505, 407] on textarea "Comment" at bounding box center [675, 397] width 790 height 43
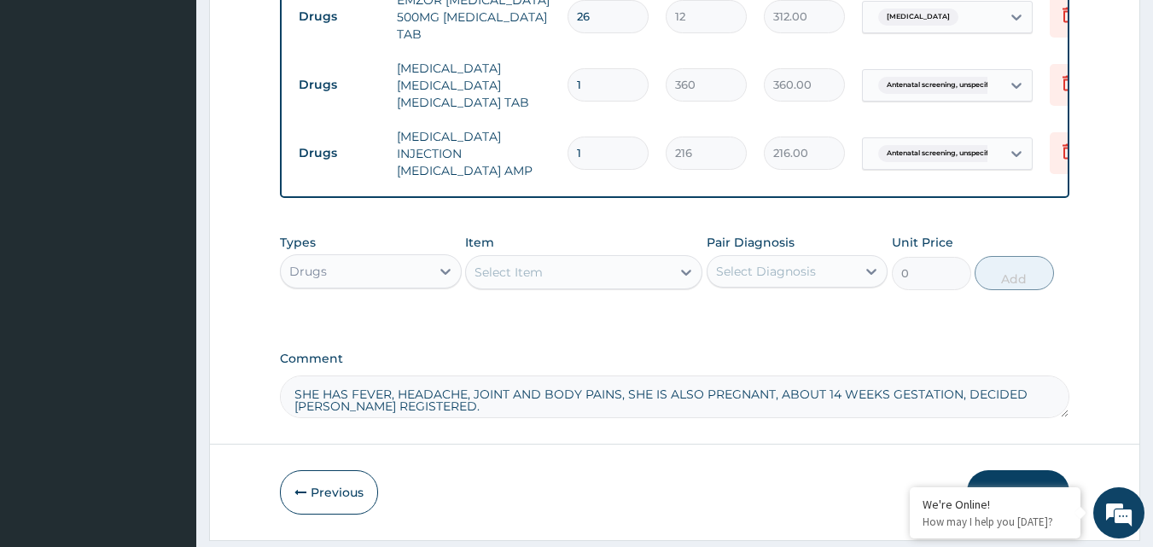
type textarea "SHE HAS FEVER, HEADACHE, JOINT AND BODY PAINS, SHE IS ALSO PREGNANT, ABOUT 14 W…"
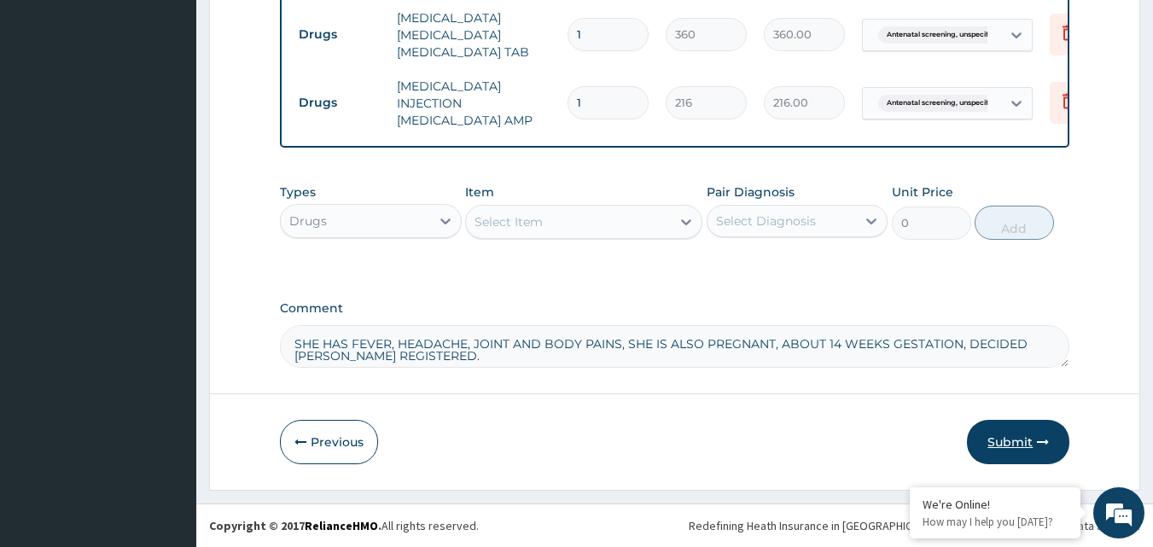
click at [1024, 438] on button "Submit" at bounding box center [1018, 442] width 102 height 44
